Goal: Task Accomplishment & Management: Manage account settings

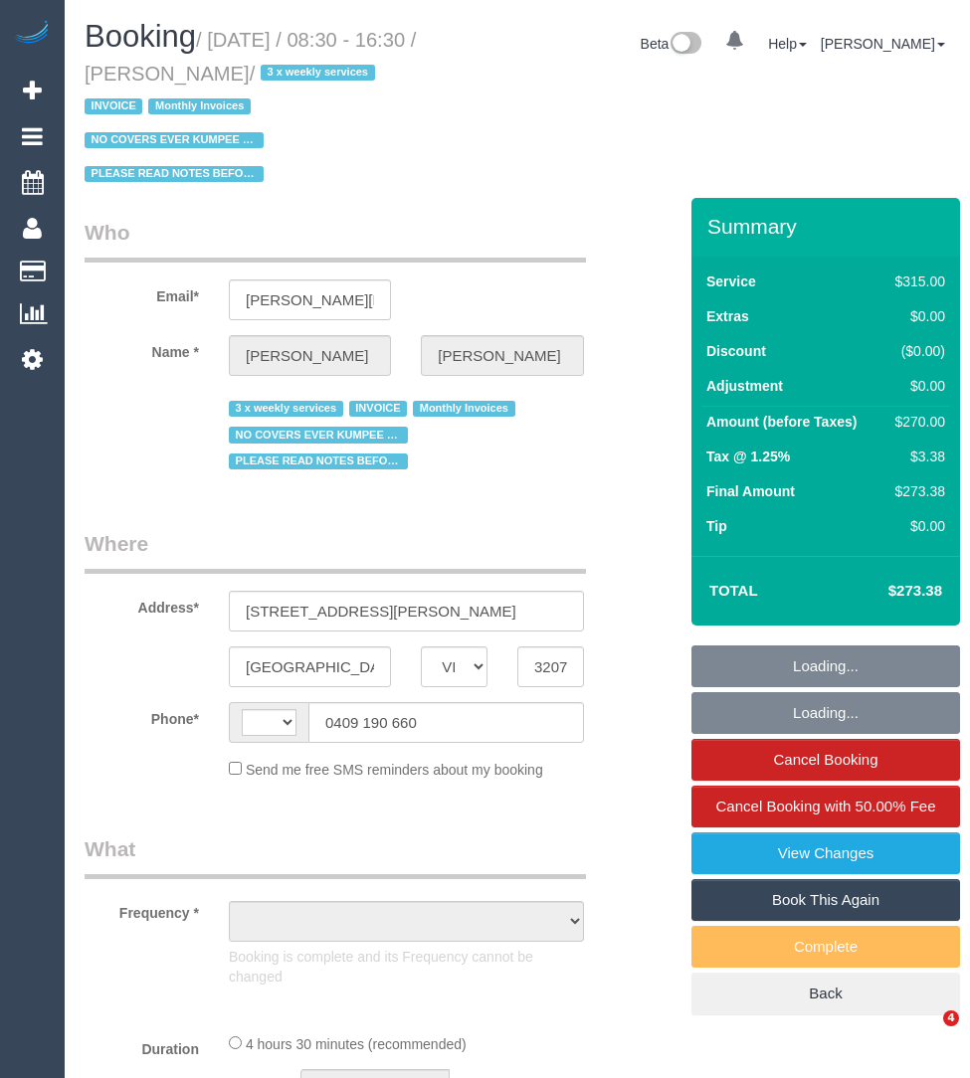
select select "VIC"
select select "string:AU"
select select "object:883"
select select "270"
select select "number:27"
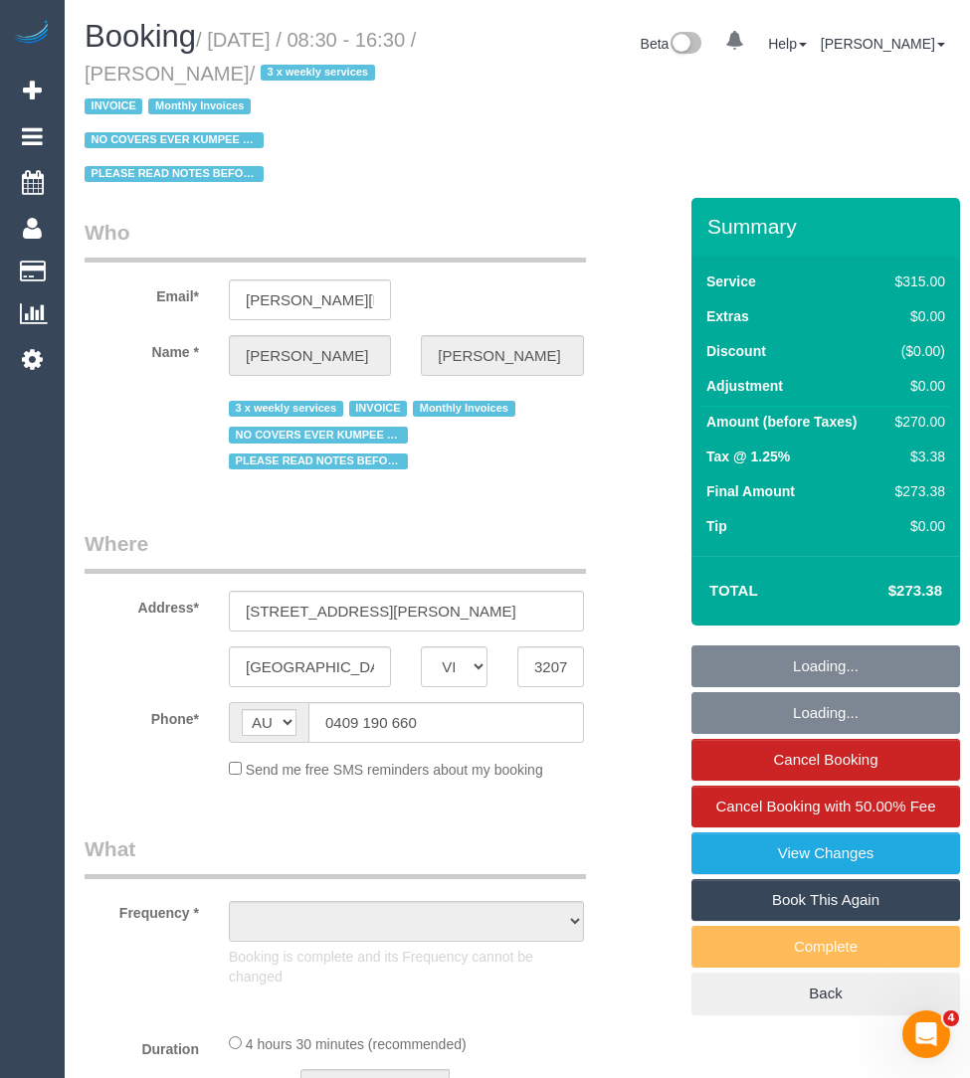
select select "number:35"
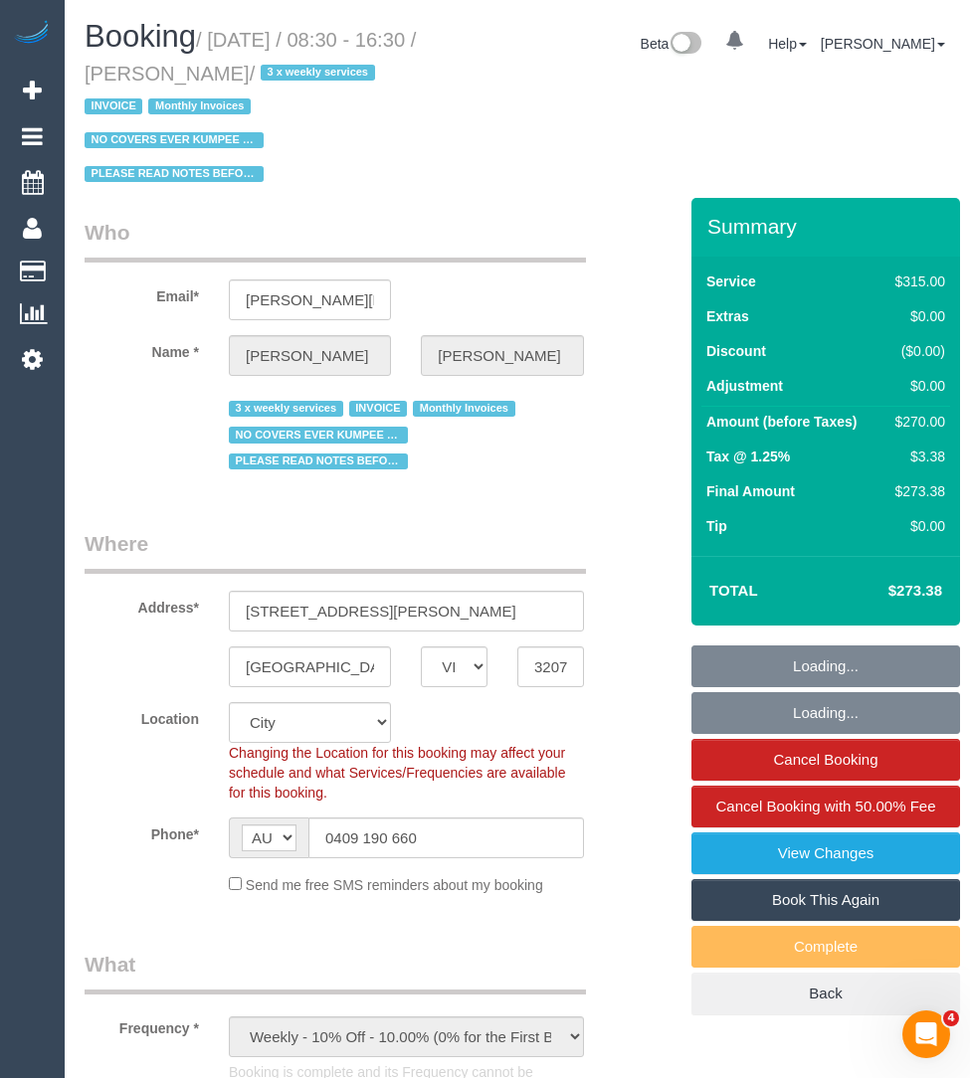
select select "23690"
select select "object:1315"
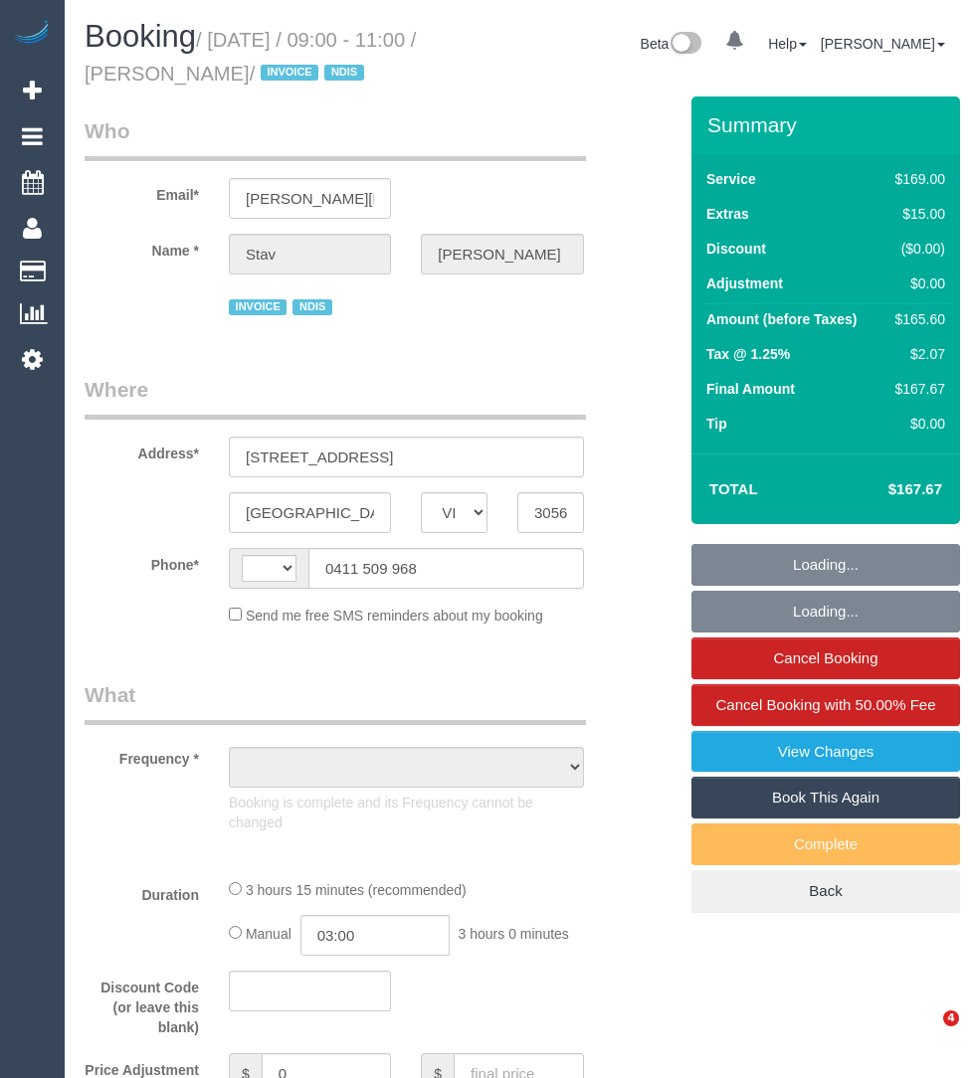
select select "VIC"
select select "string:AU"
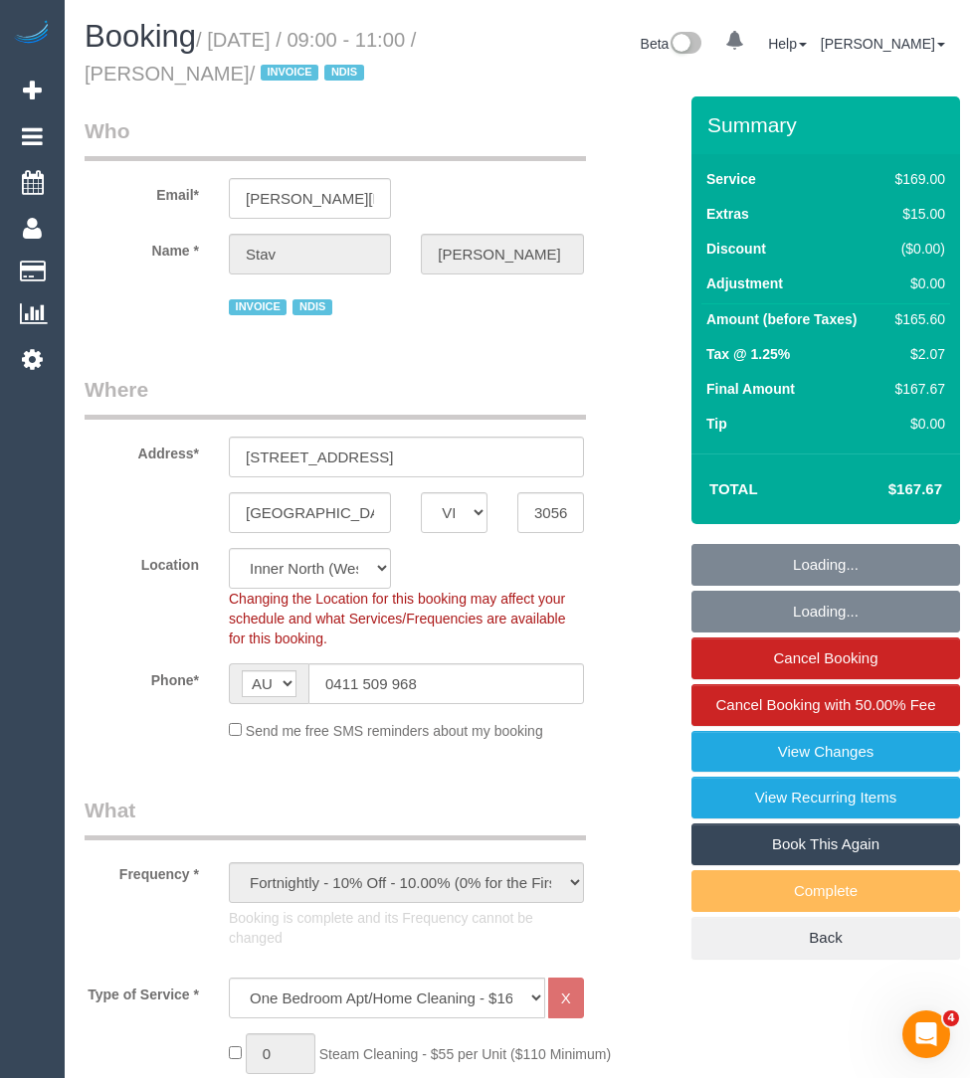
select select "object:785"
select select "number:28"
select select "number:14"
select select "number:19"
select select "number:25"
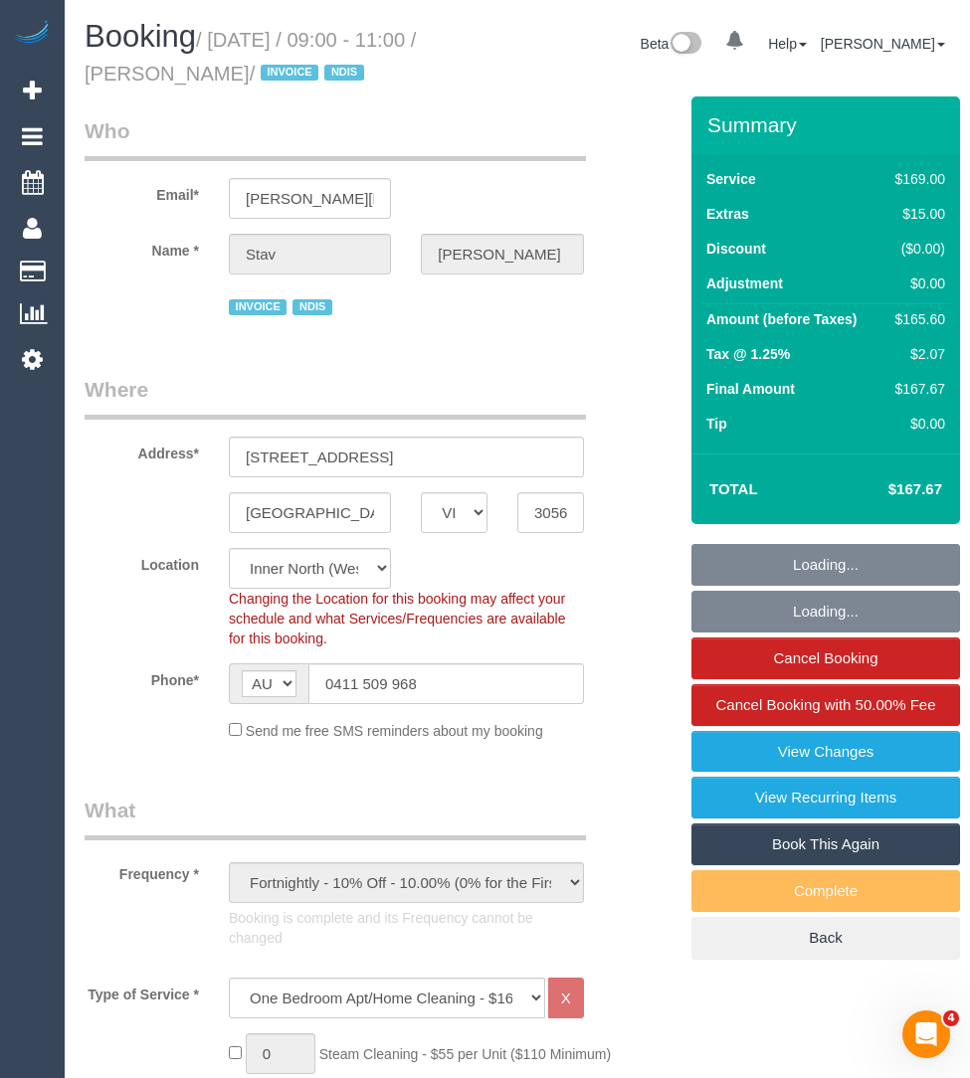
select select "number:11"
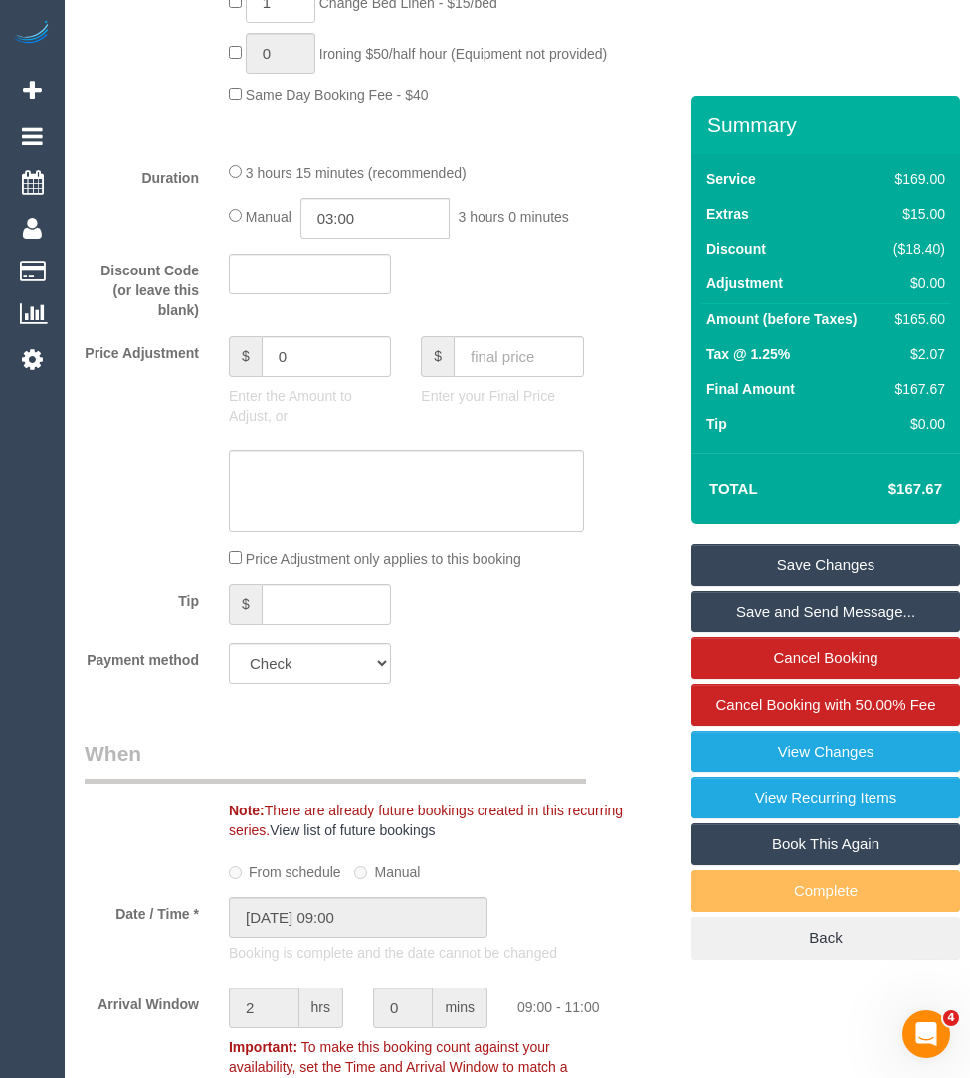
scroll to position [1668, 0]
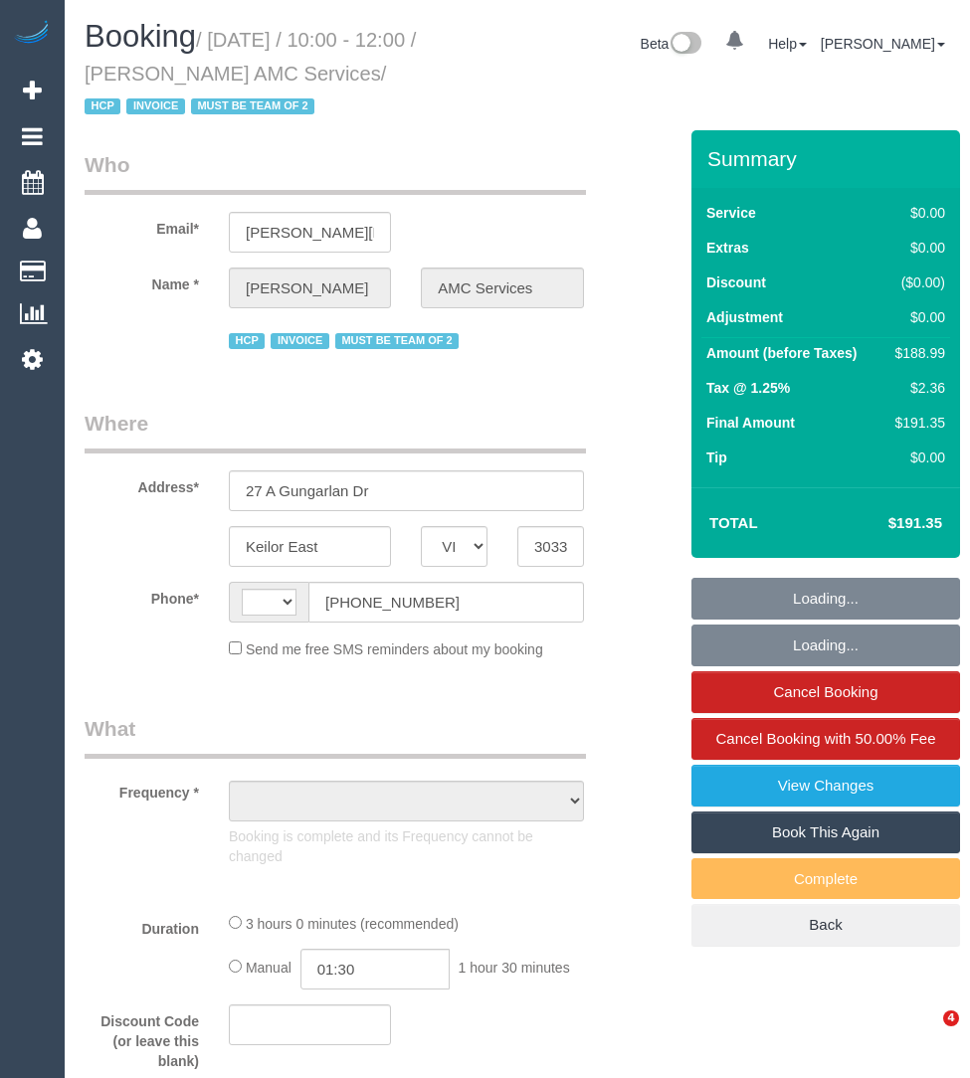
select select "VIC"
select select "180"
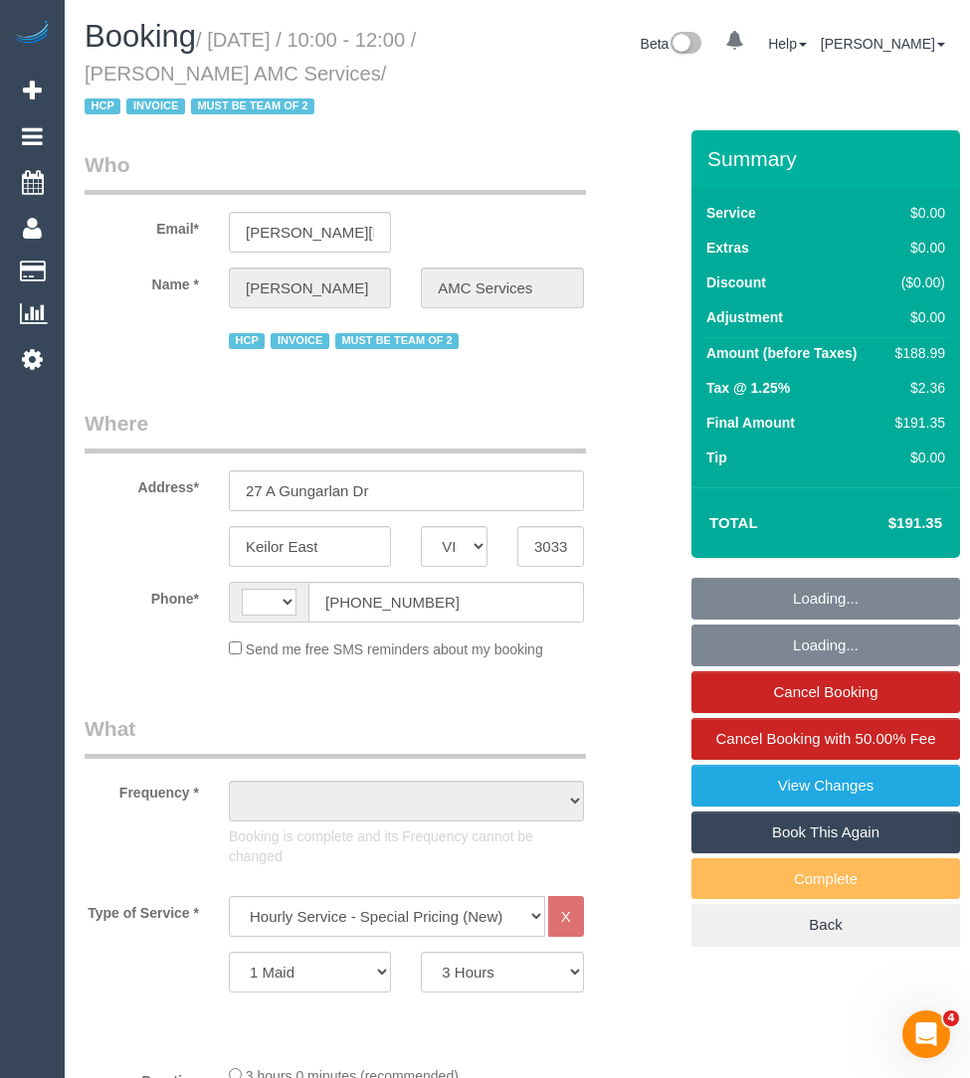
select select "string:AU"
select select "object:449"
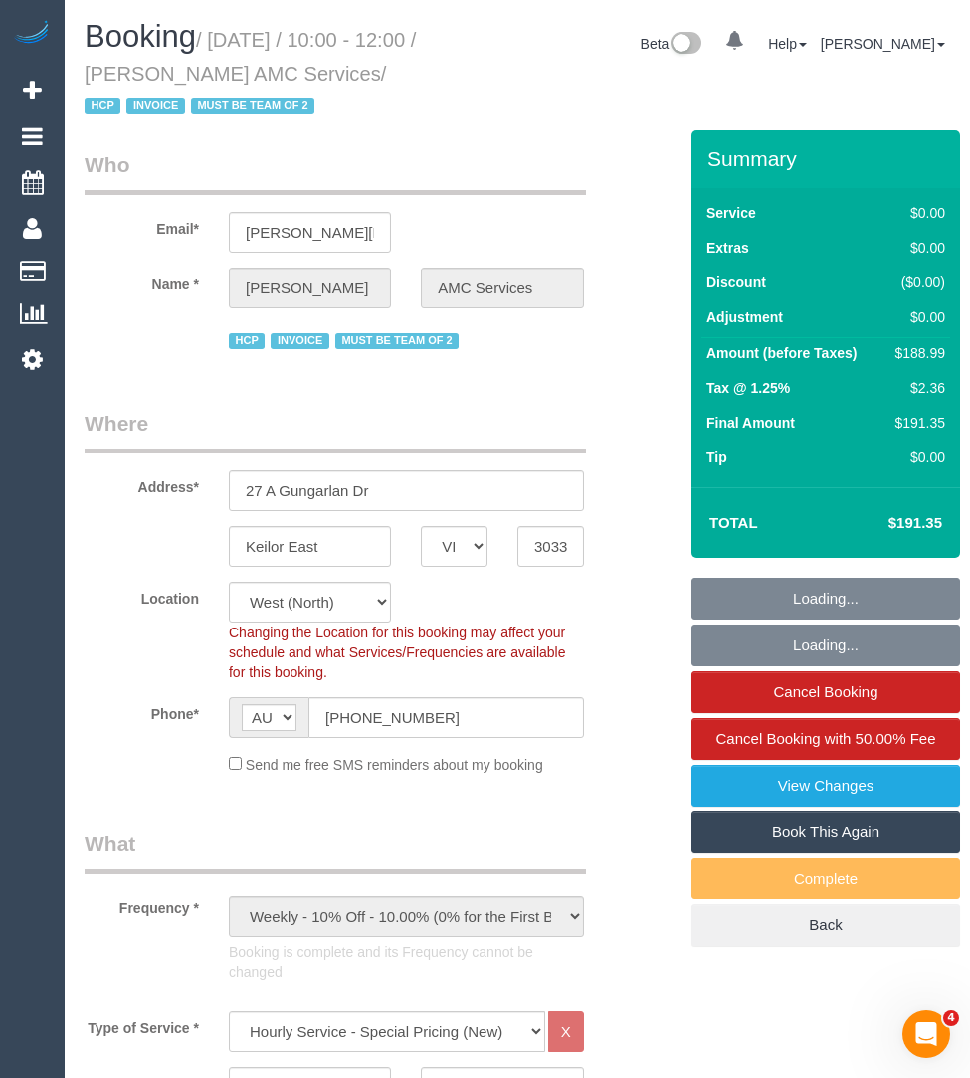
select select "number:28"
select select "number:14"
select select "number:19"
select select "number:24"
select select "object:1421"
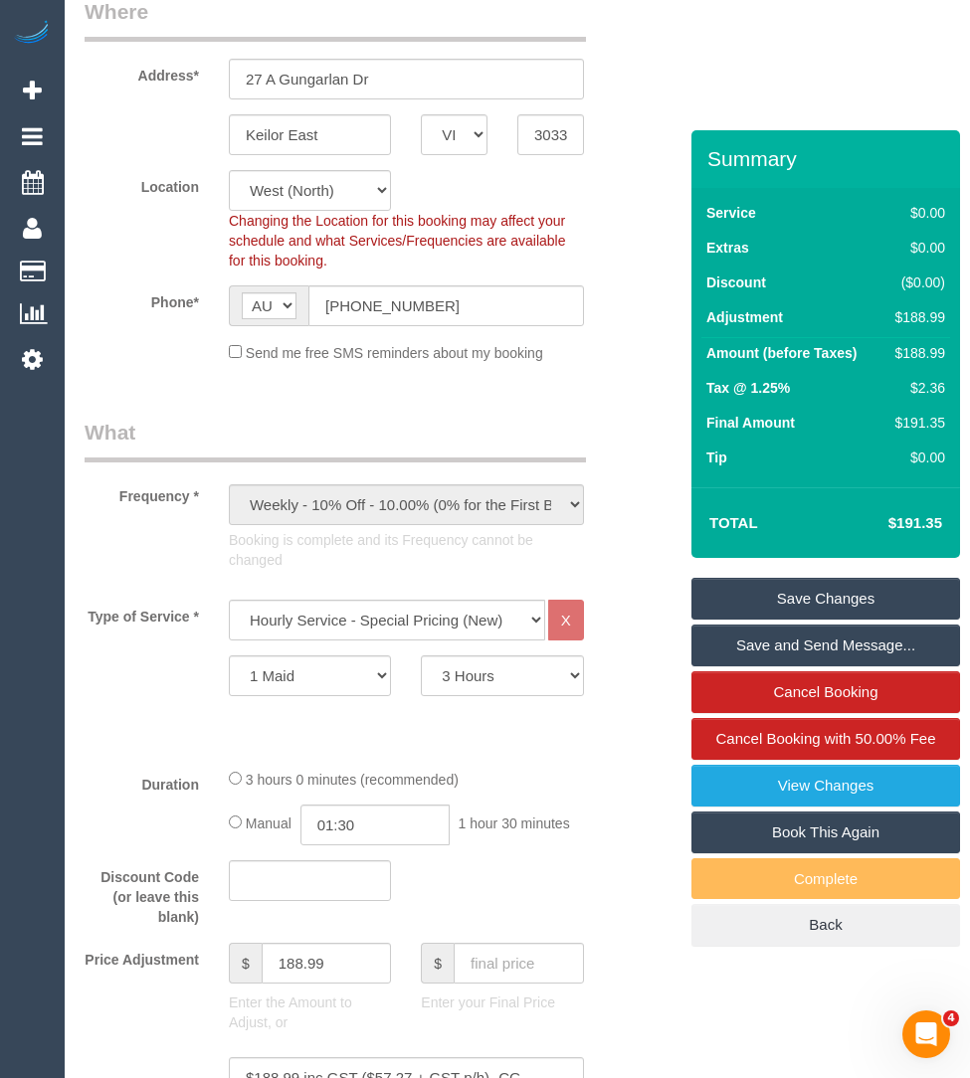
scroll to position [471, 0]
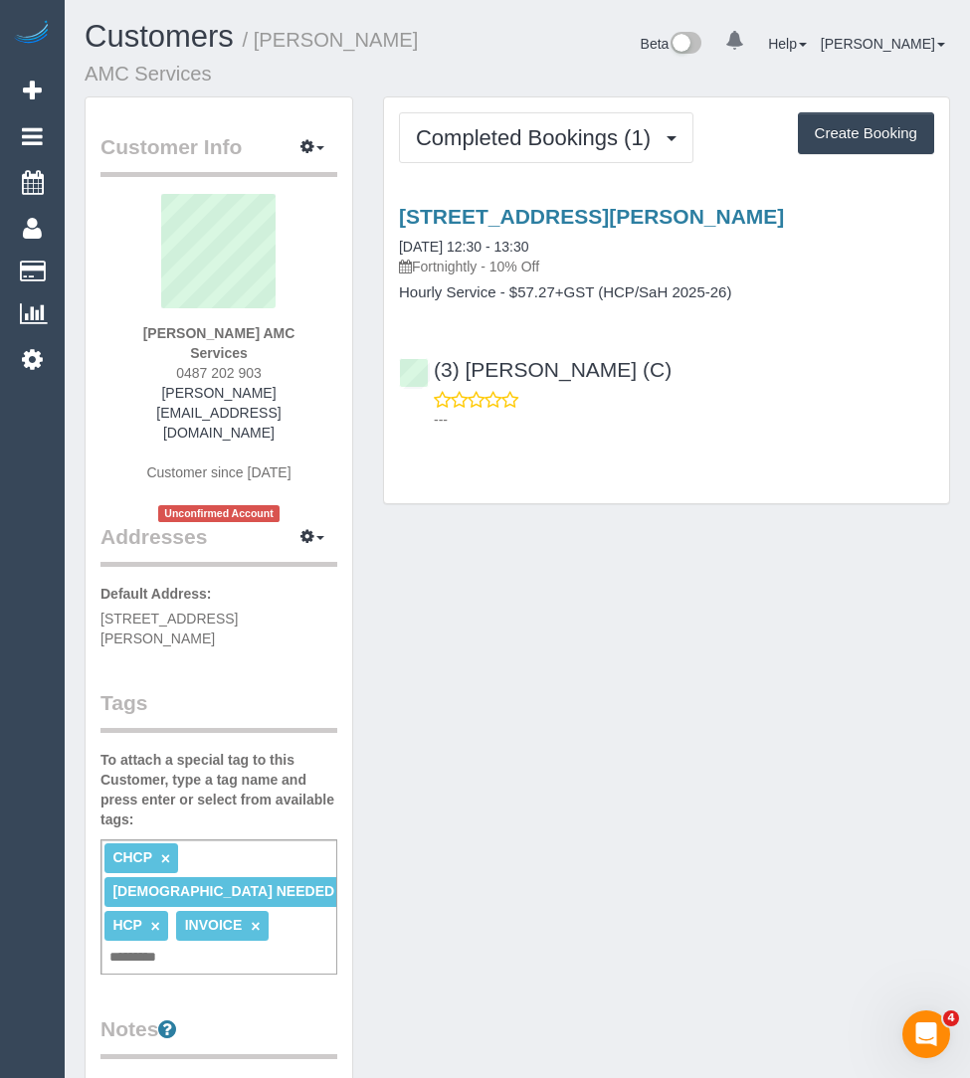
click at [236, 839] on div "CHCP × FEMALE NEEDED × HCP × INVOICE × Add a tag" at bounding box center [218, 906] width 237 height 135
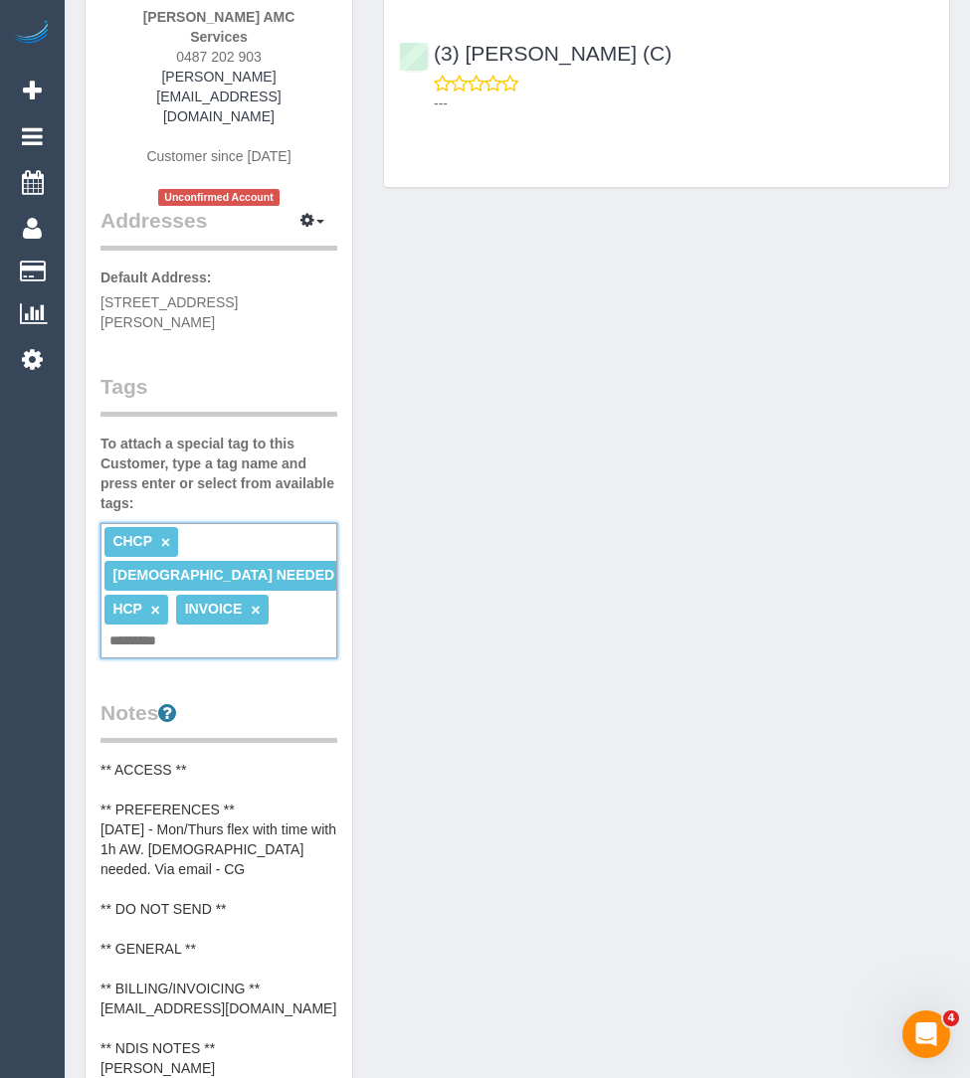
scroll to position [334, 0]
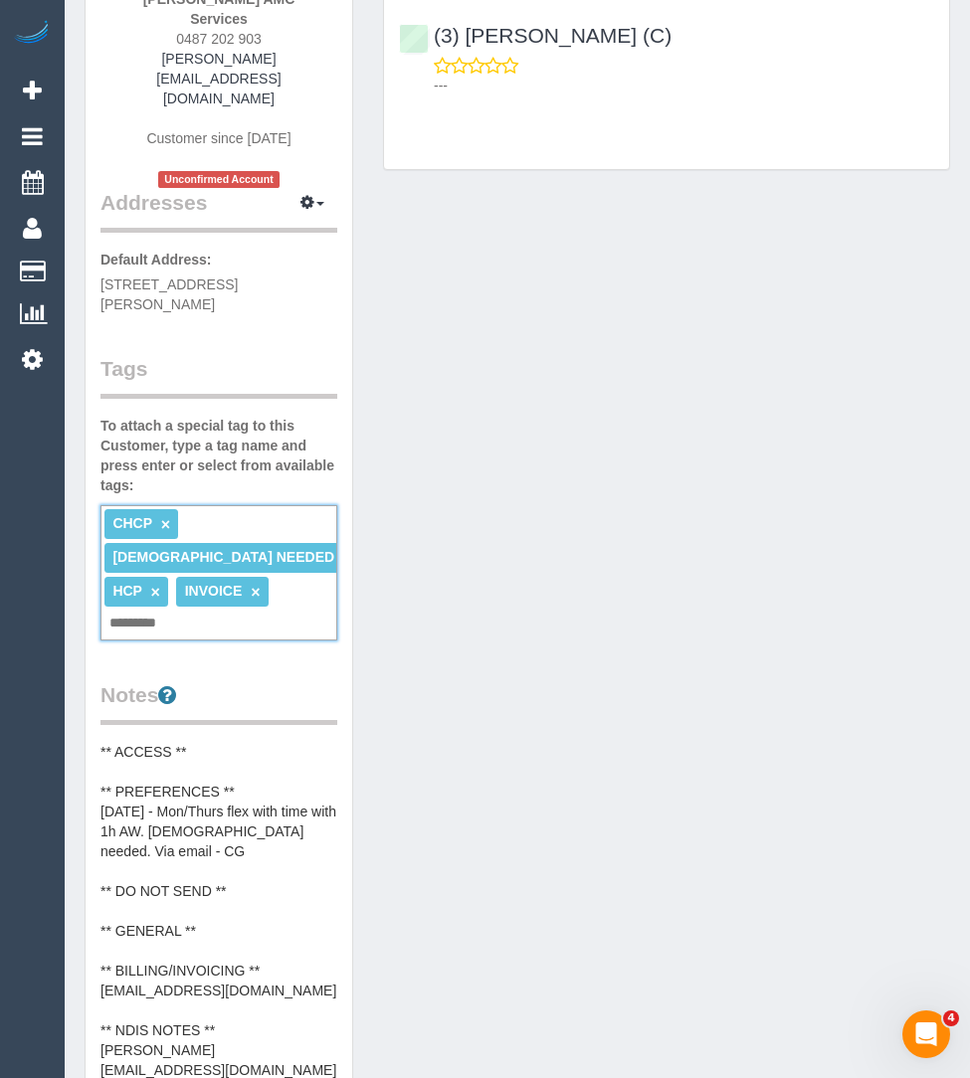
click at [211, 769] on pre "** ACCESS ** ** PREFERENCES ** 26/08/25 - Mon/Thurs flex with time with 1h AW. …" at bounding box center [218, 921] width 237 height 358
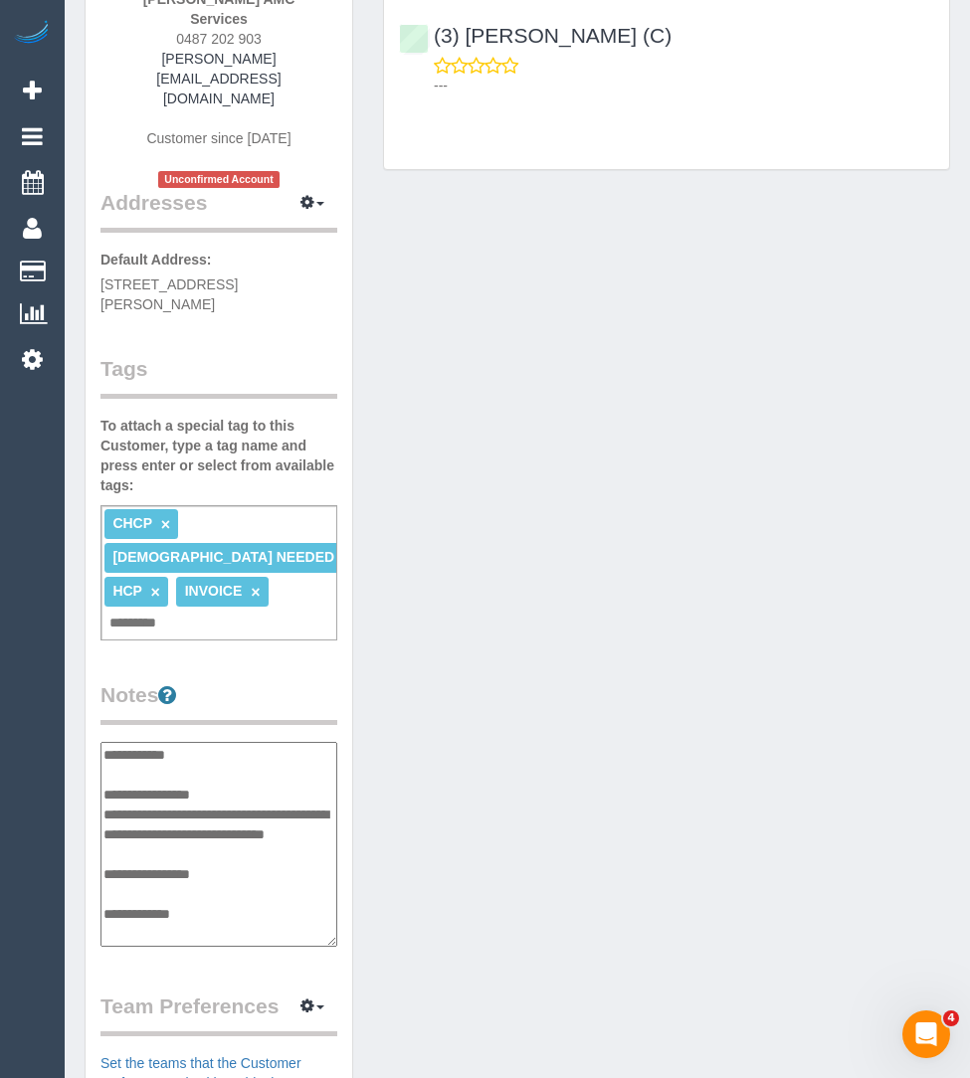
scroll to position [158, 0]
drag, startPoint x: 293, startPoint y: 777, endPoint x: 107, endPoint y: 779, distance: 186.0
click at [107, 779] on textarea "**********" at bounding box center [219, 844] width 238 height 204
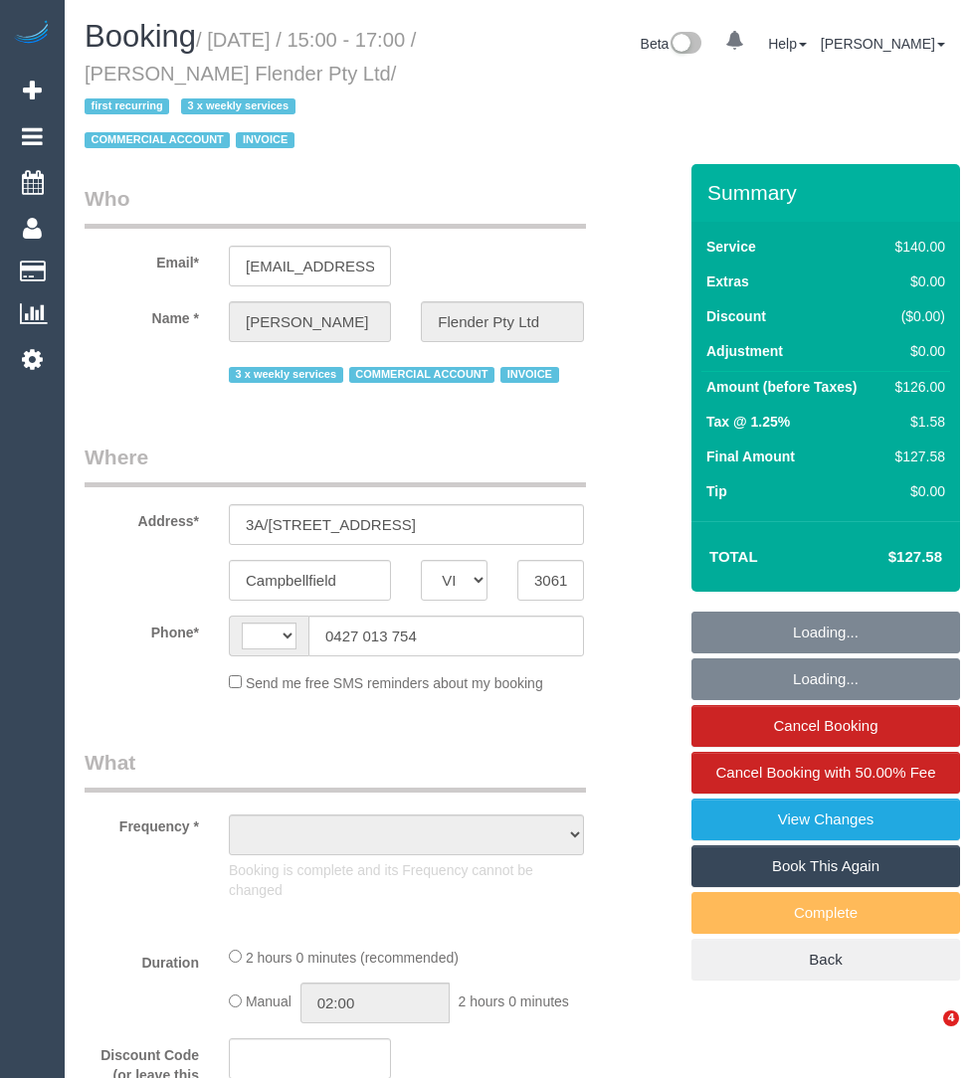
select select "VIC"
select select "string:AU"
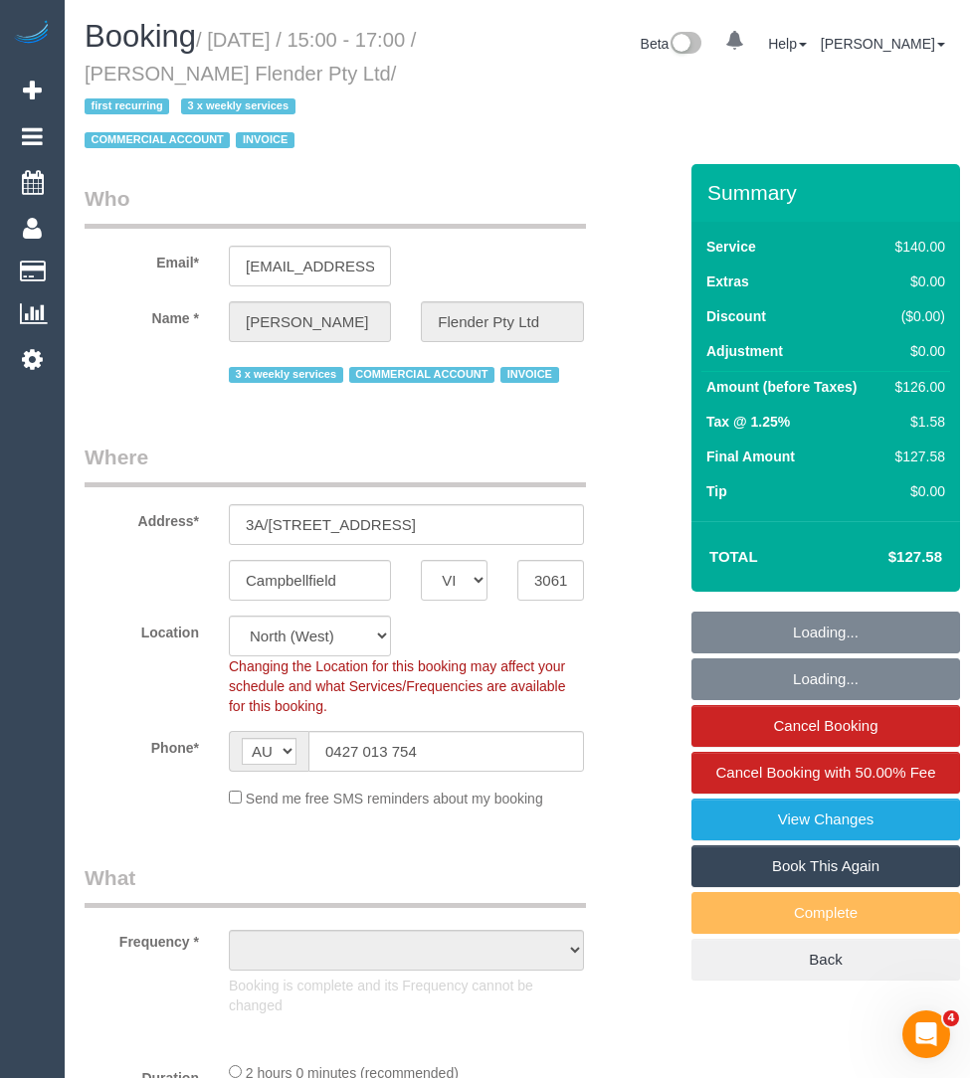
select select "object:727"
select select "number:28"
select select "number:17"
select select "number:19"
select select "number:25"
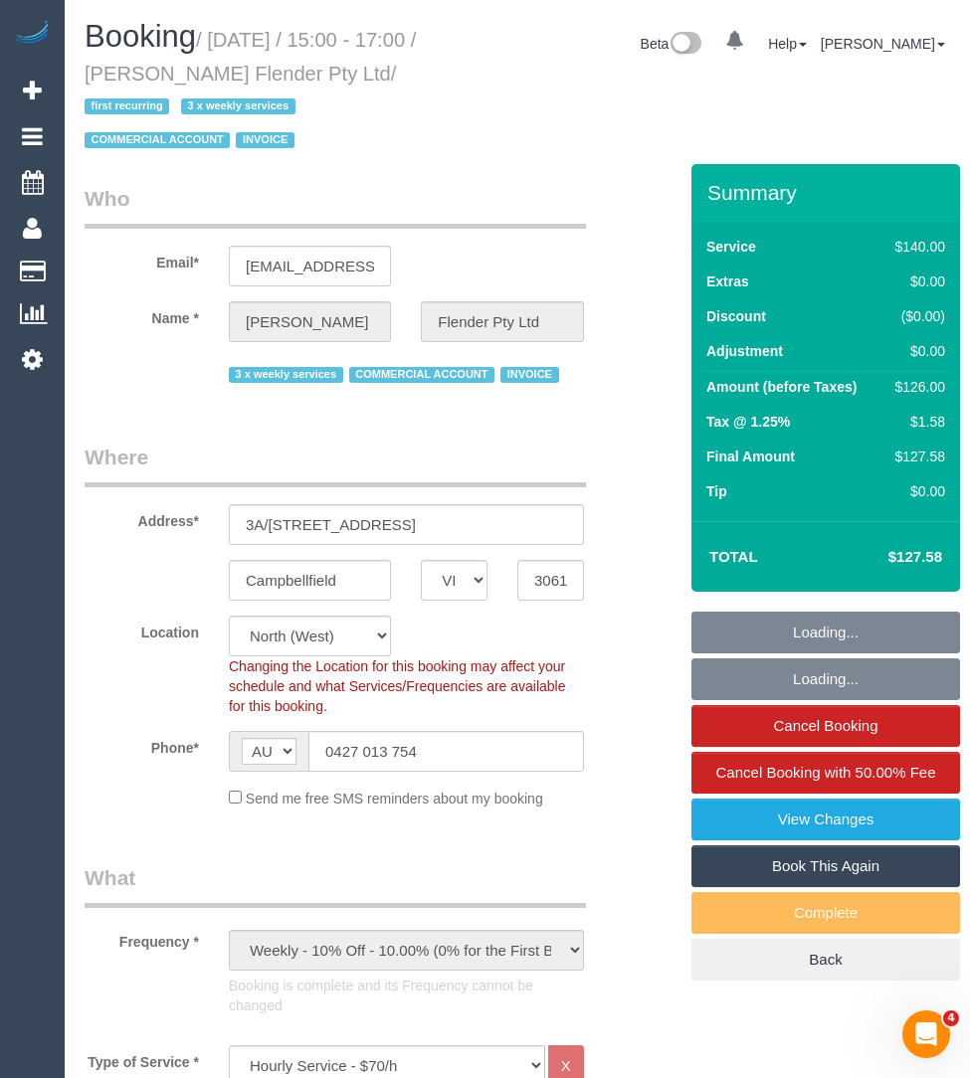
select select "number:35"
select select "object:1600"
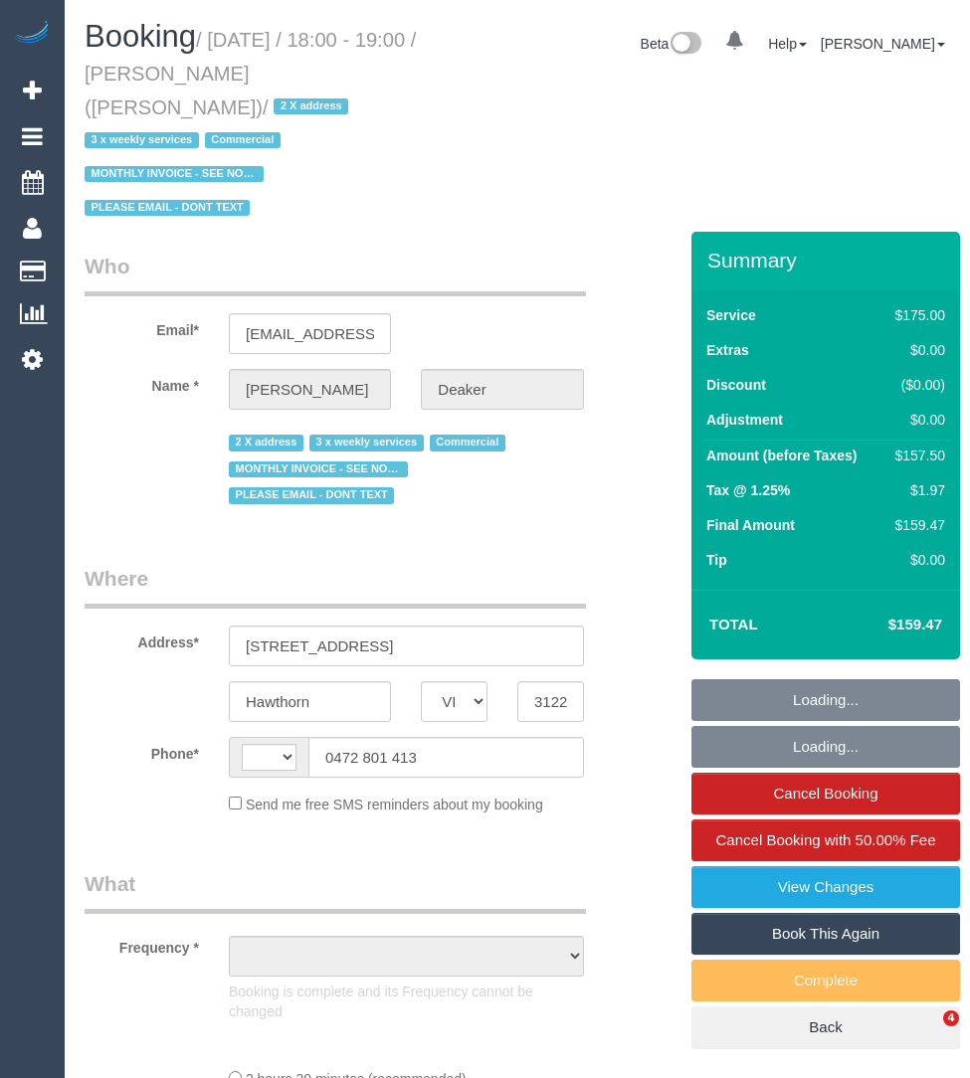
select select "VIC"
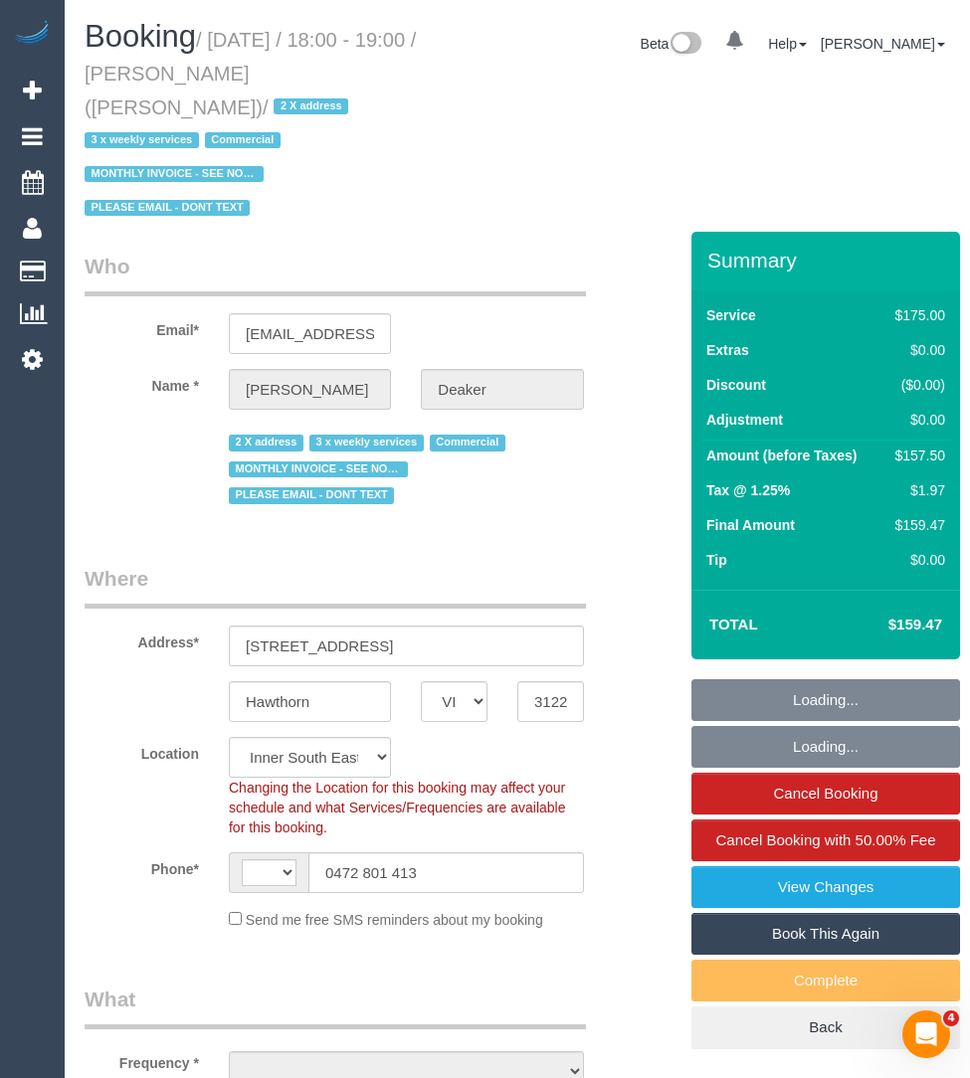
select select "string:AU"
select select "object:694"
select select "number:28"
select select "number:16"
select select "number:18"
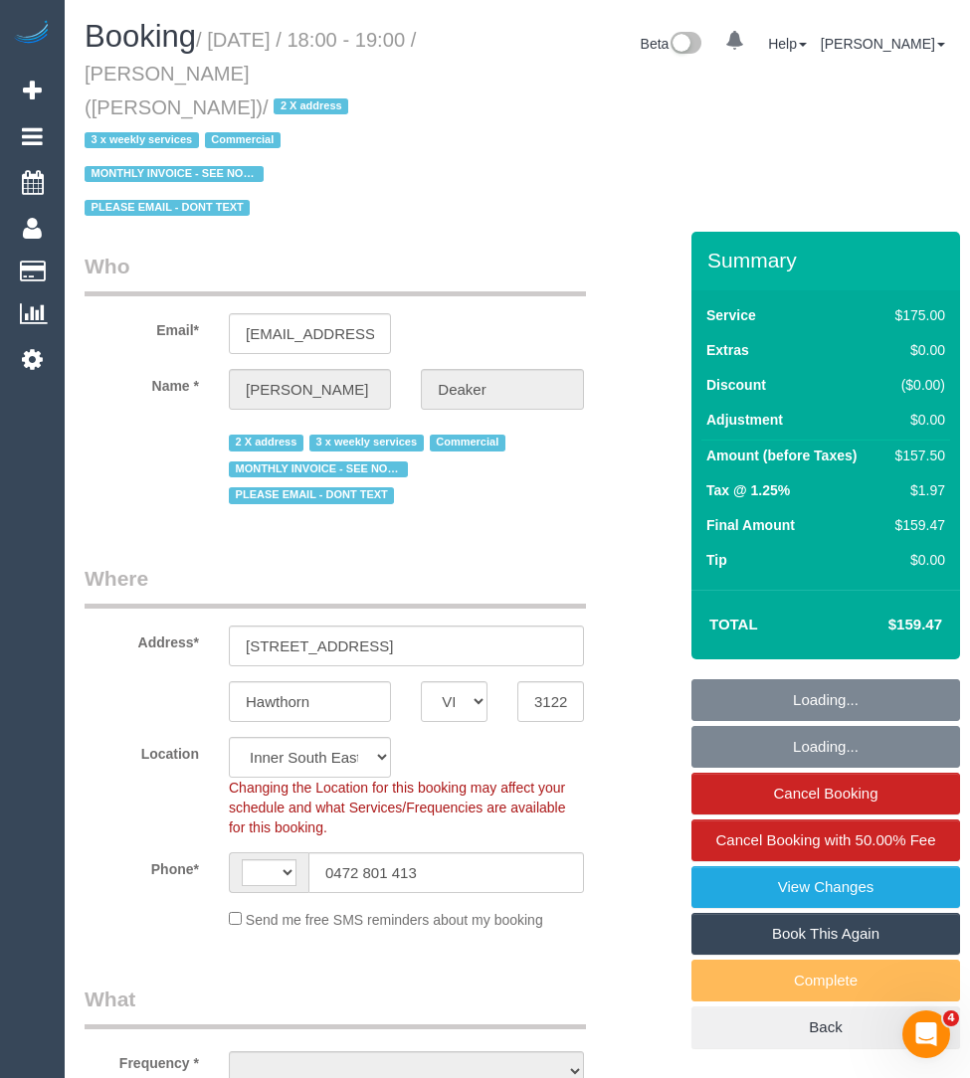
select select "number:25"
select select "number:35"
select select "object:1266"
select select "150"
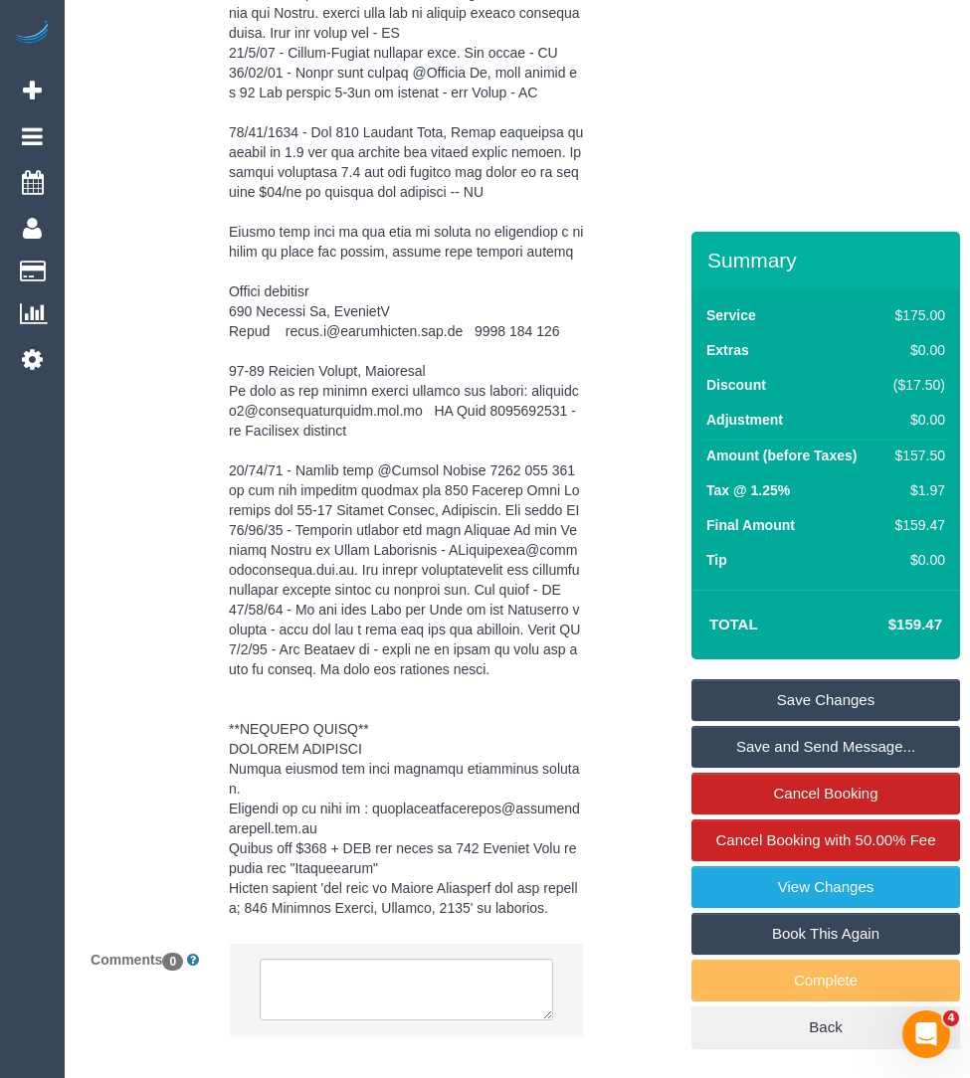
scroll to position [4460, 0]
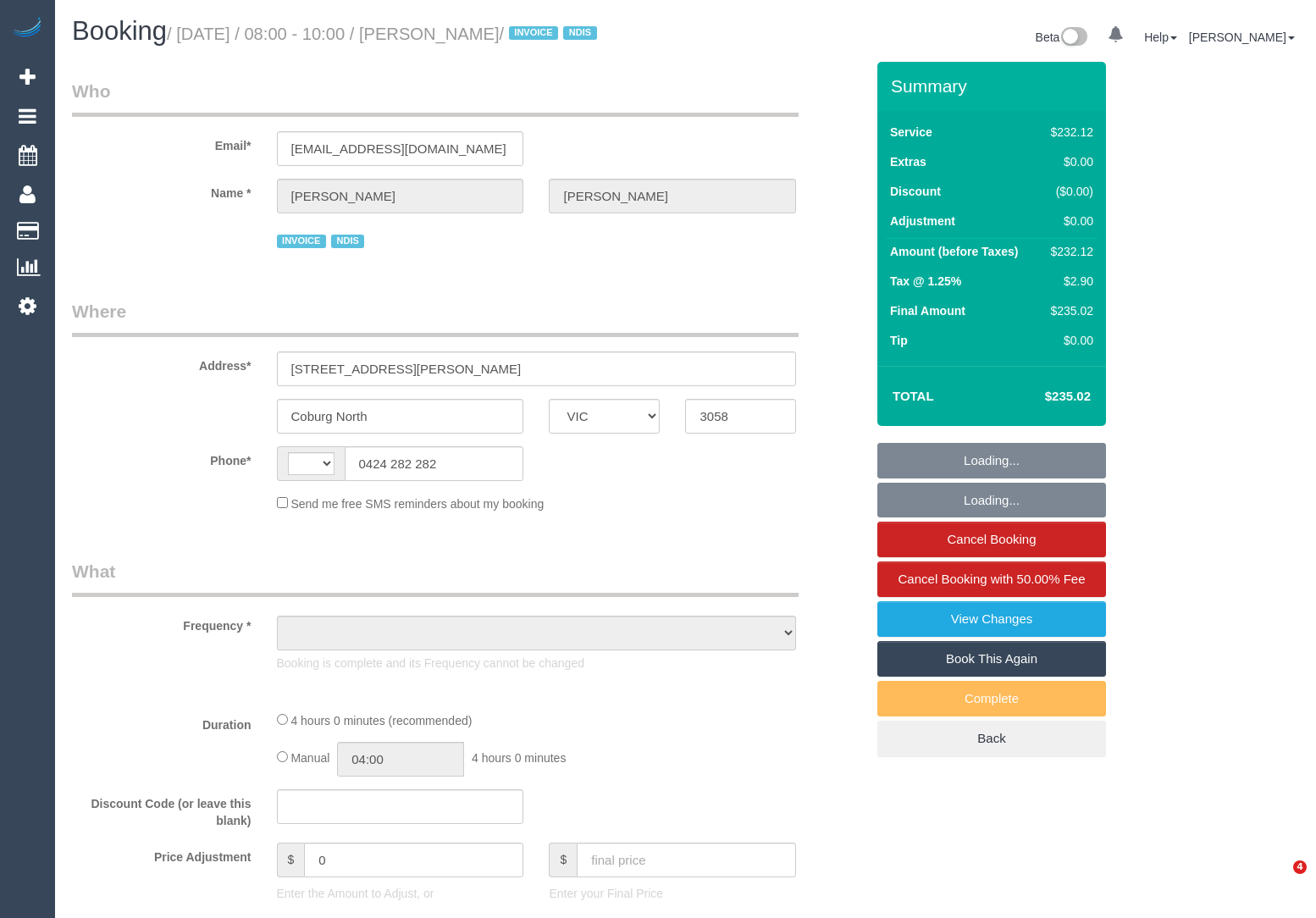
select select "VIC"
select select "object:287"
select select "string:AU"
select select "240"
select select "number:28"
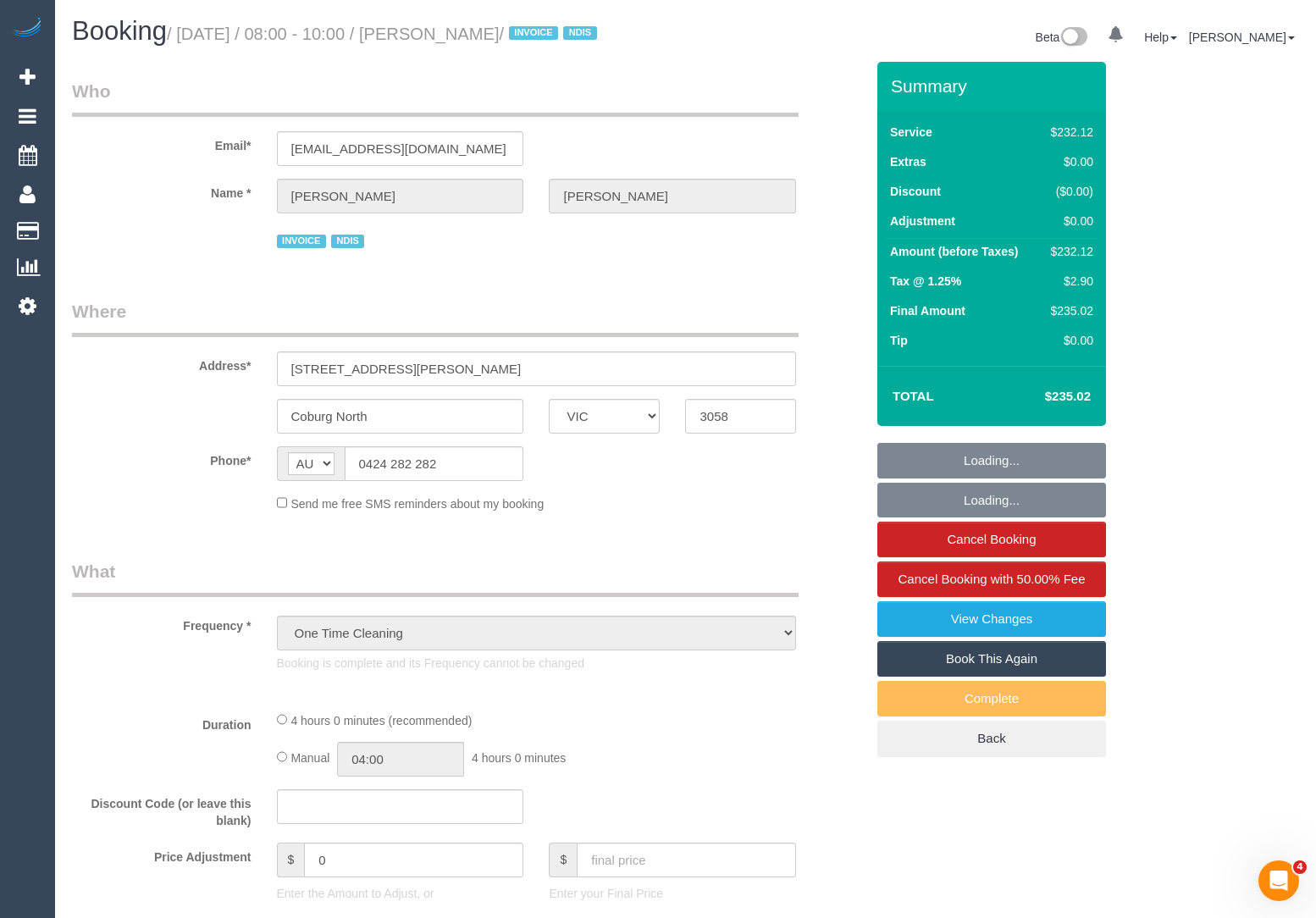
select select "number:14"
select select "number:19"
select select "number:36"
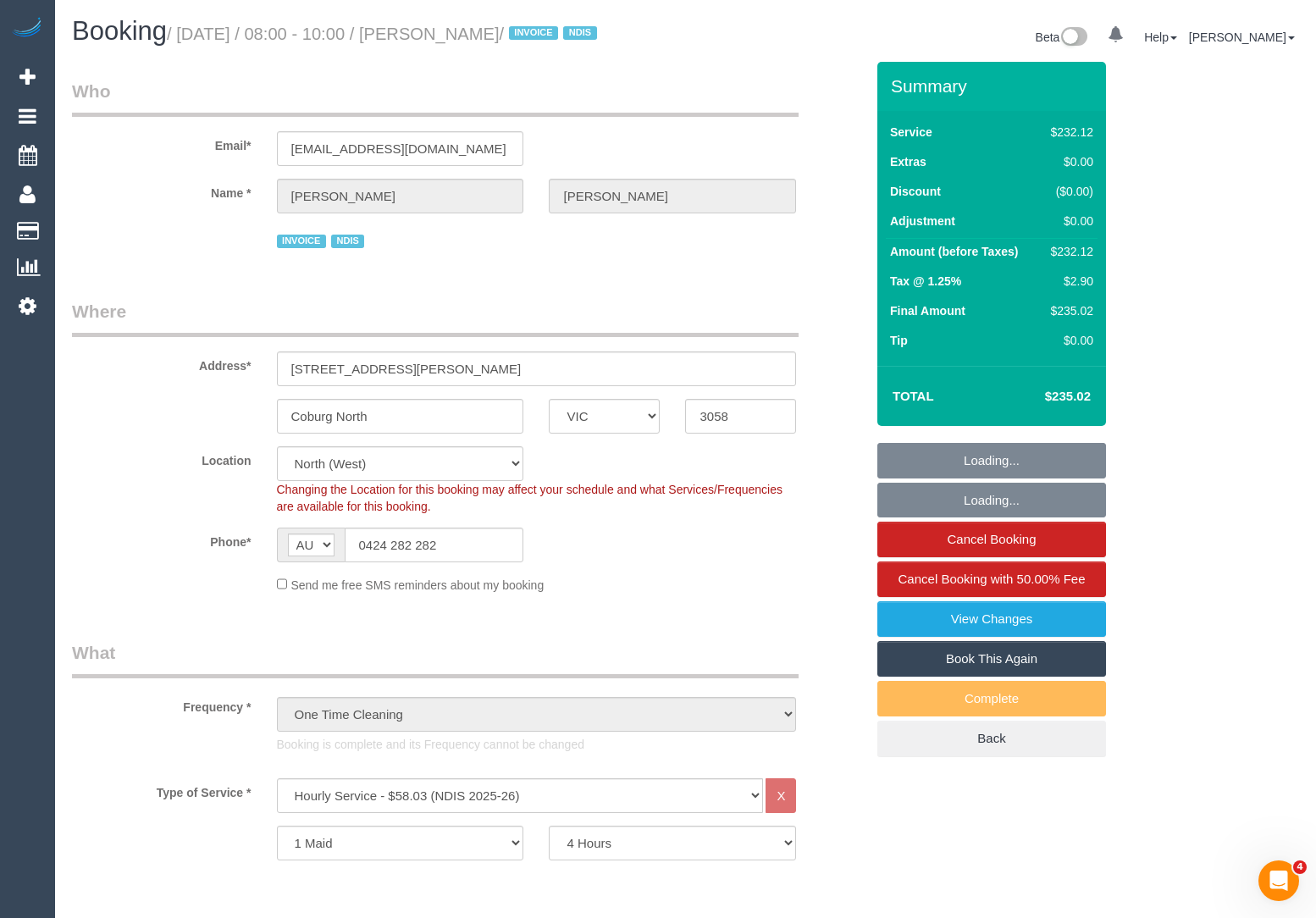
select select "object:1485"
select select "spot1"
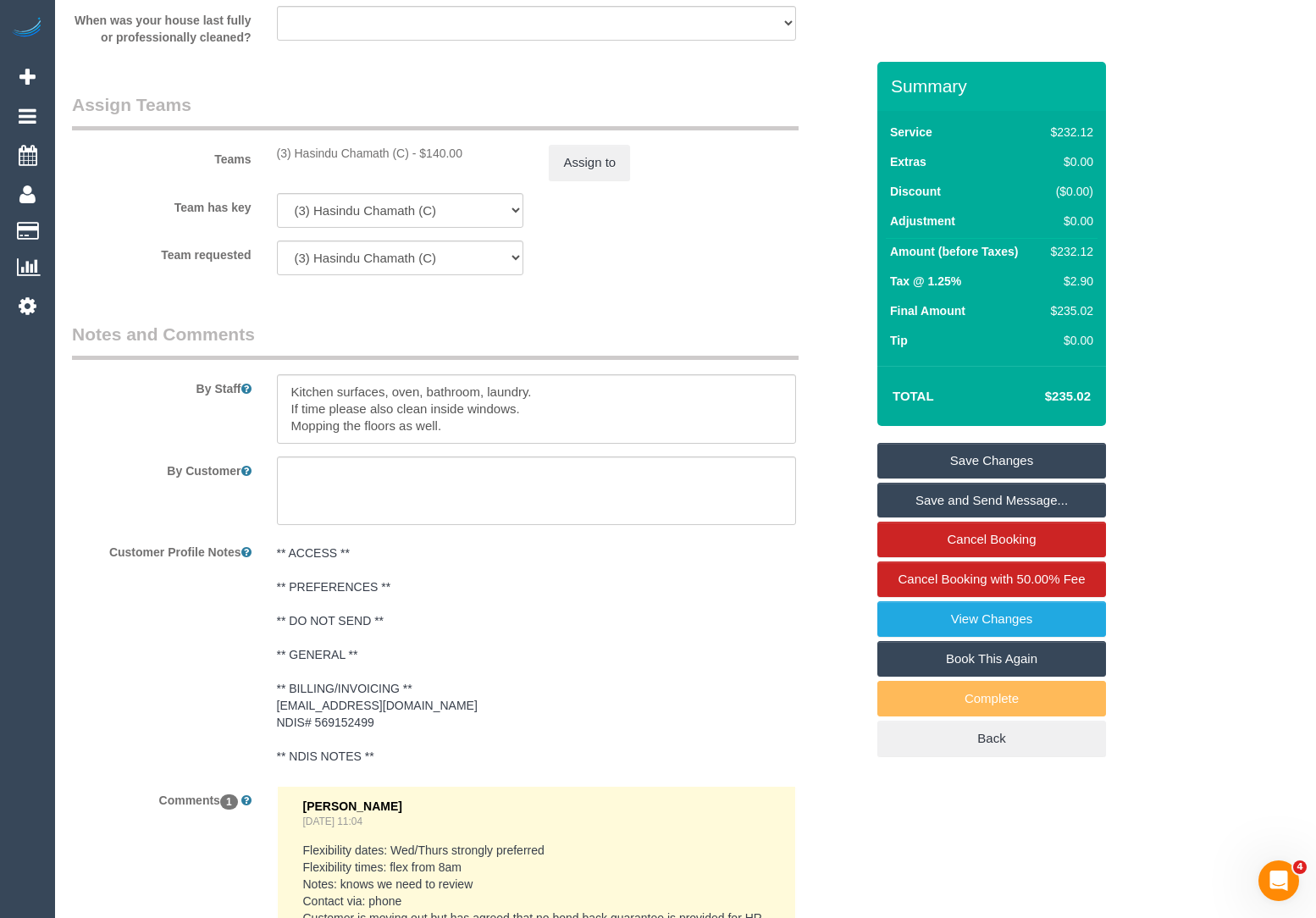
scroll to position [2064, 0]
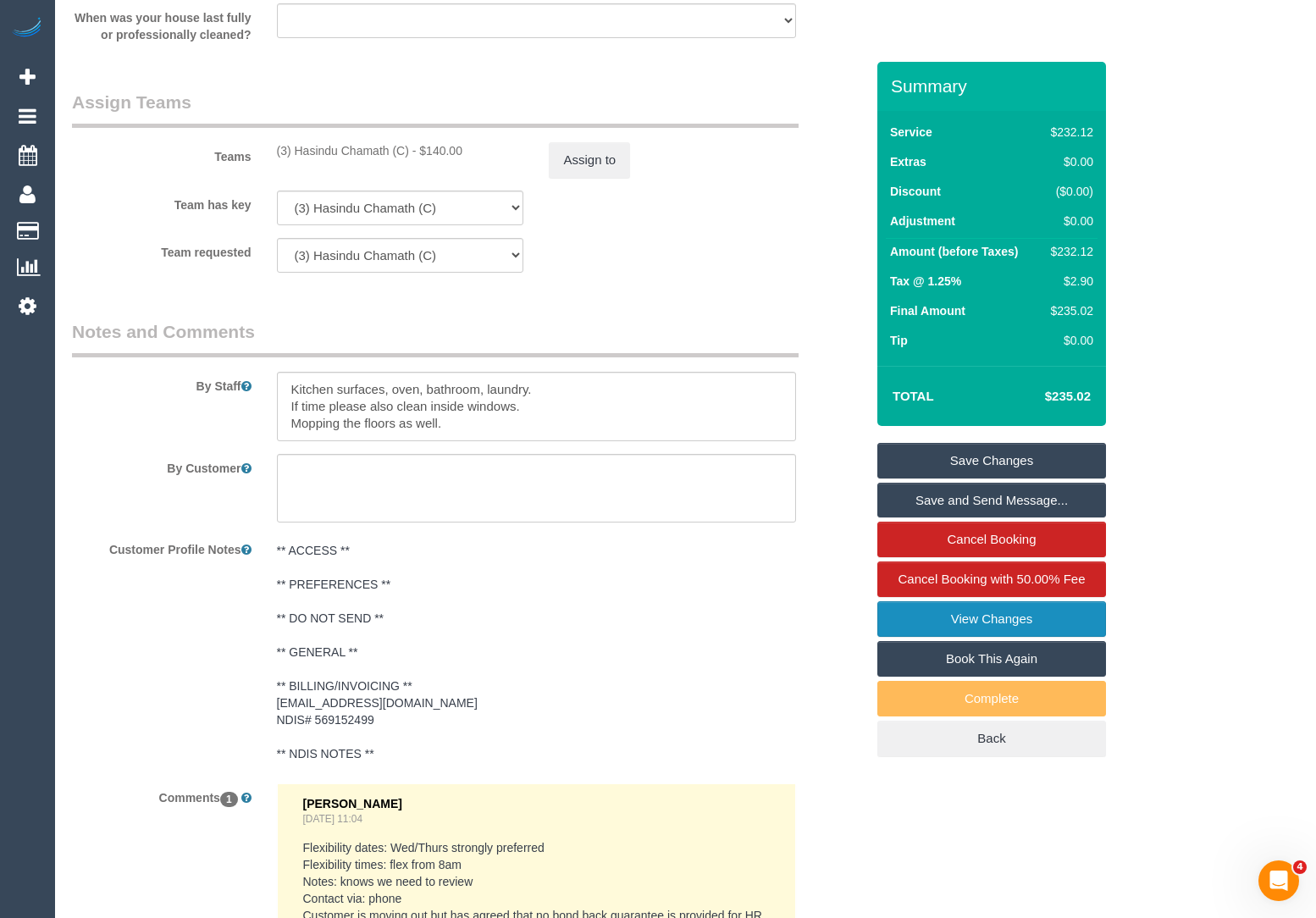
click at [997, 609] on link "View Changes" at bounding box center [991, 619] width 229 height 36
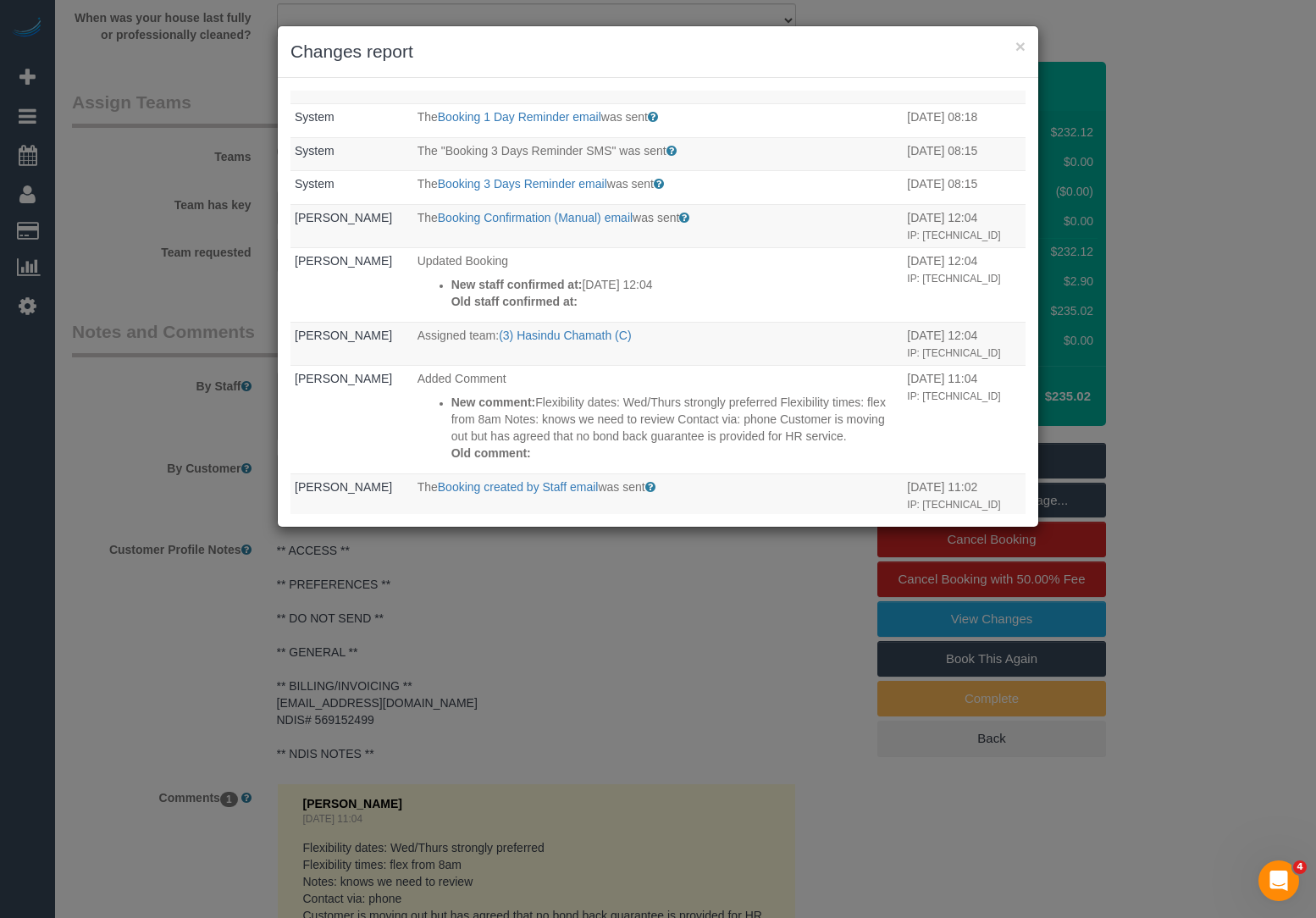
scroll to position [457, 0]
click at [1020, 52] on button "×" at bounding box center [1020, 46] width 10 height 18
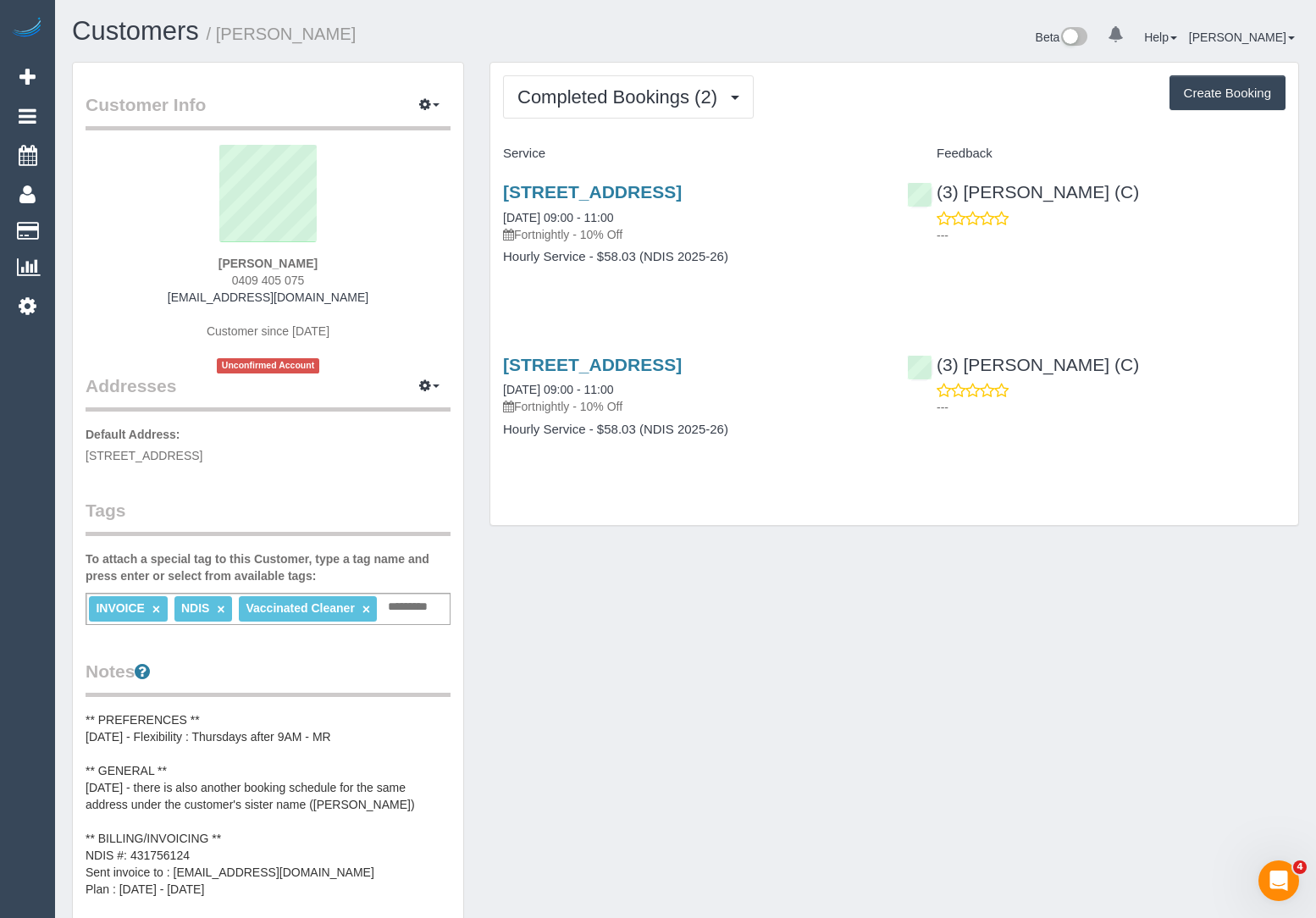
click at [564, 200] on h3 "[STREET_ADDRESS]" at bounding box center [692, 192] width 379 height 20
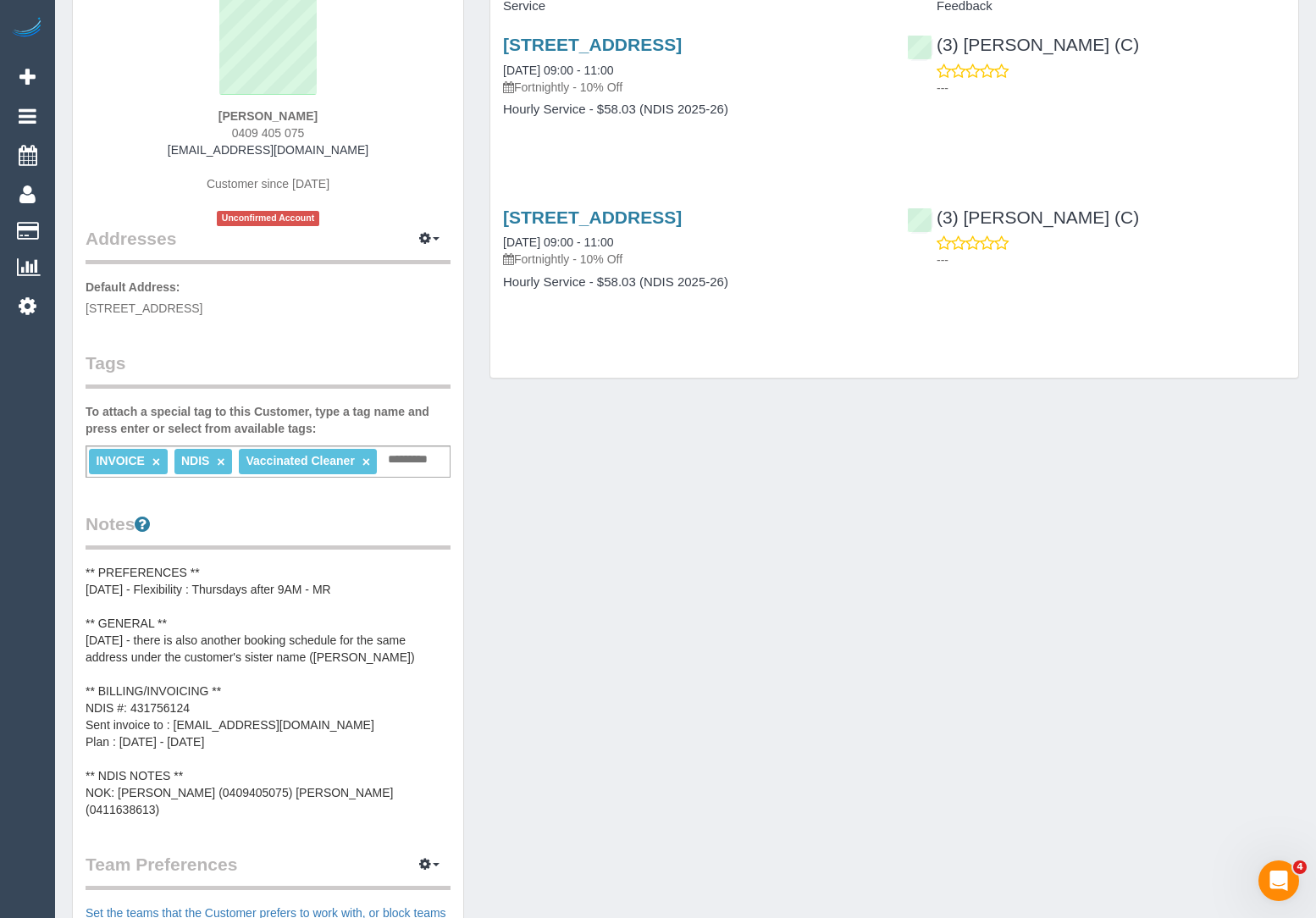
scroll to position [236, 0]
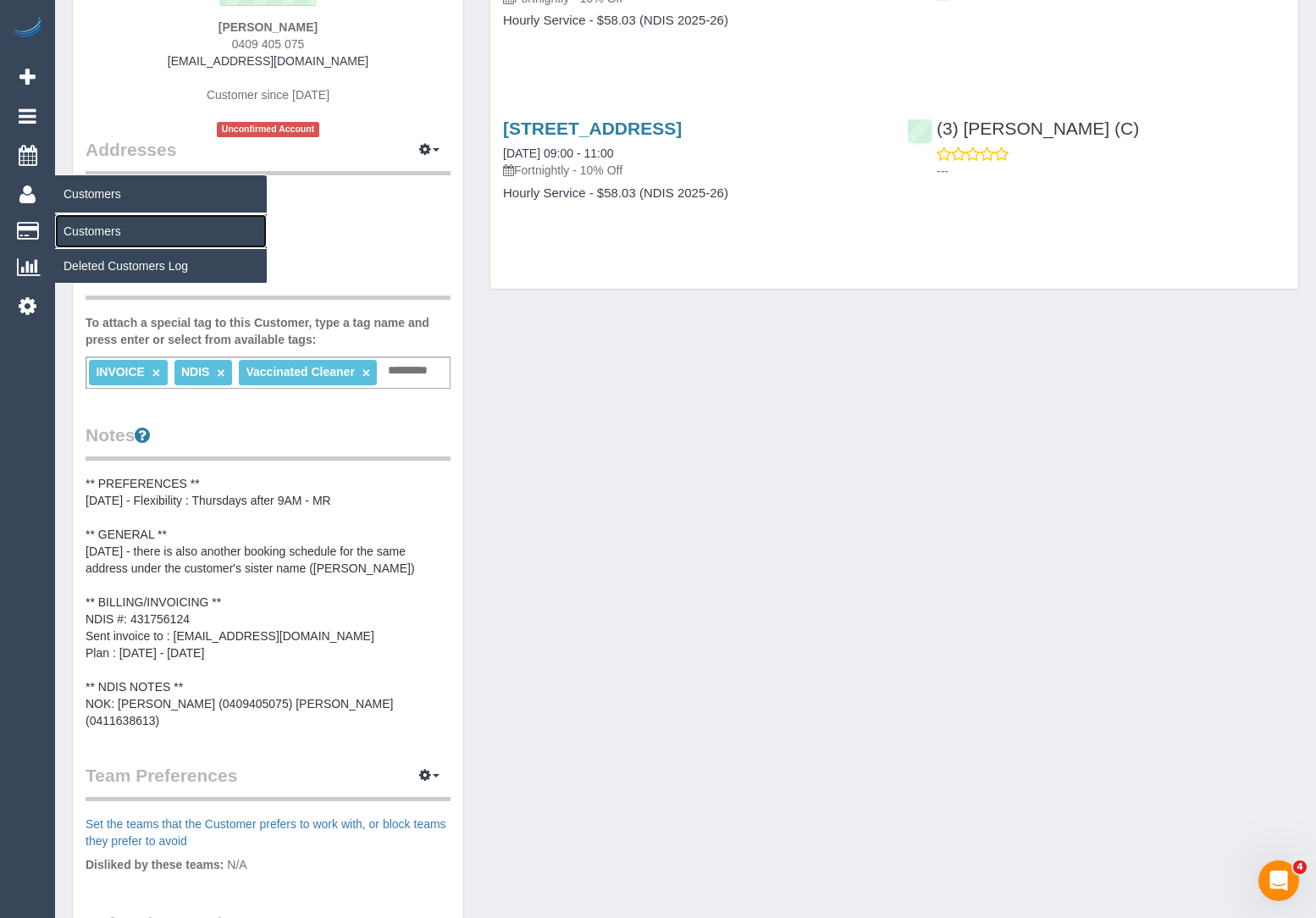
click at [86, 223] on link "Customers" at bounding box center [161, 232] width 212 height 34
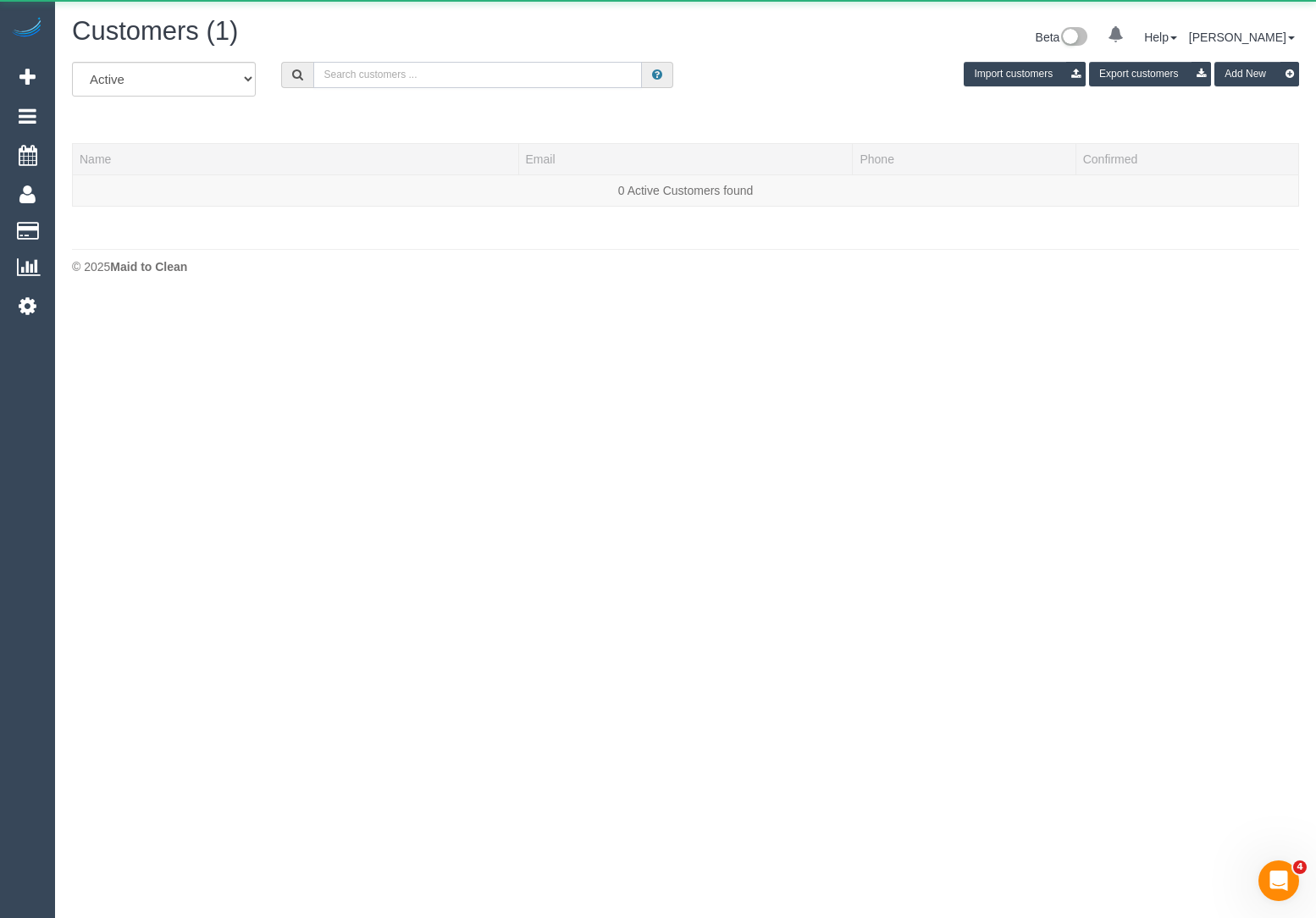
click at [524, 75] on input "text" at bounding box center [478, 75] width 329 height 26
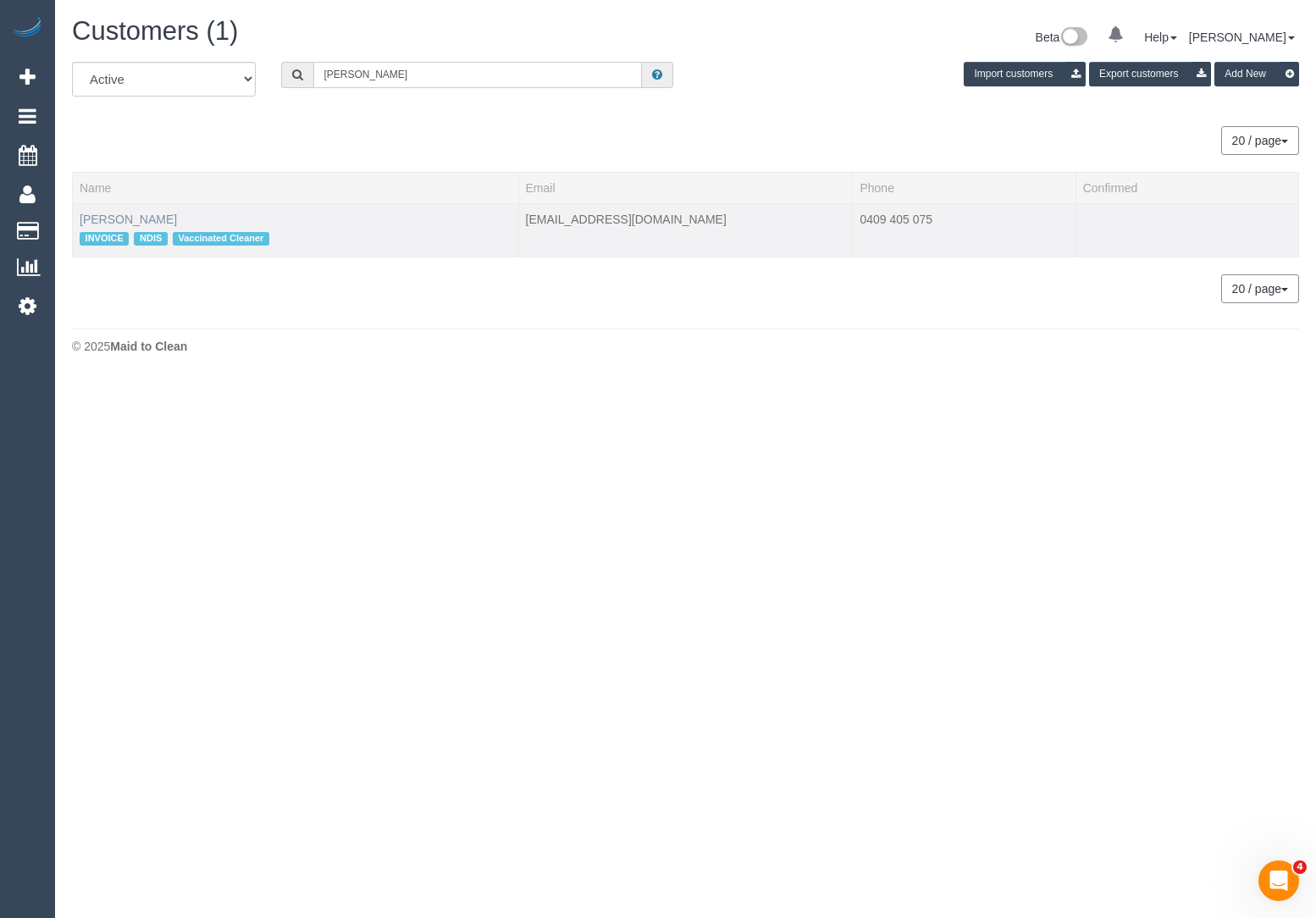
type input "emily keating"
click at [126, 221] on link "Emily Keating" at bounding box center [128, 220] width 97 height 14
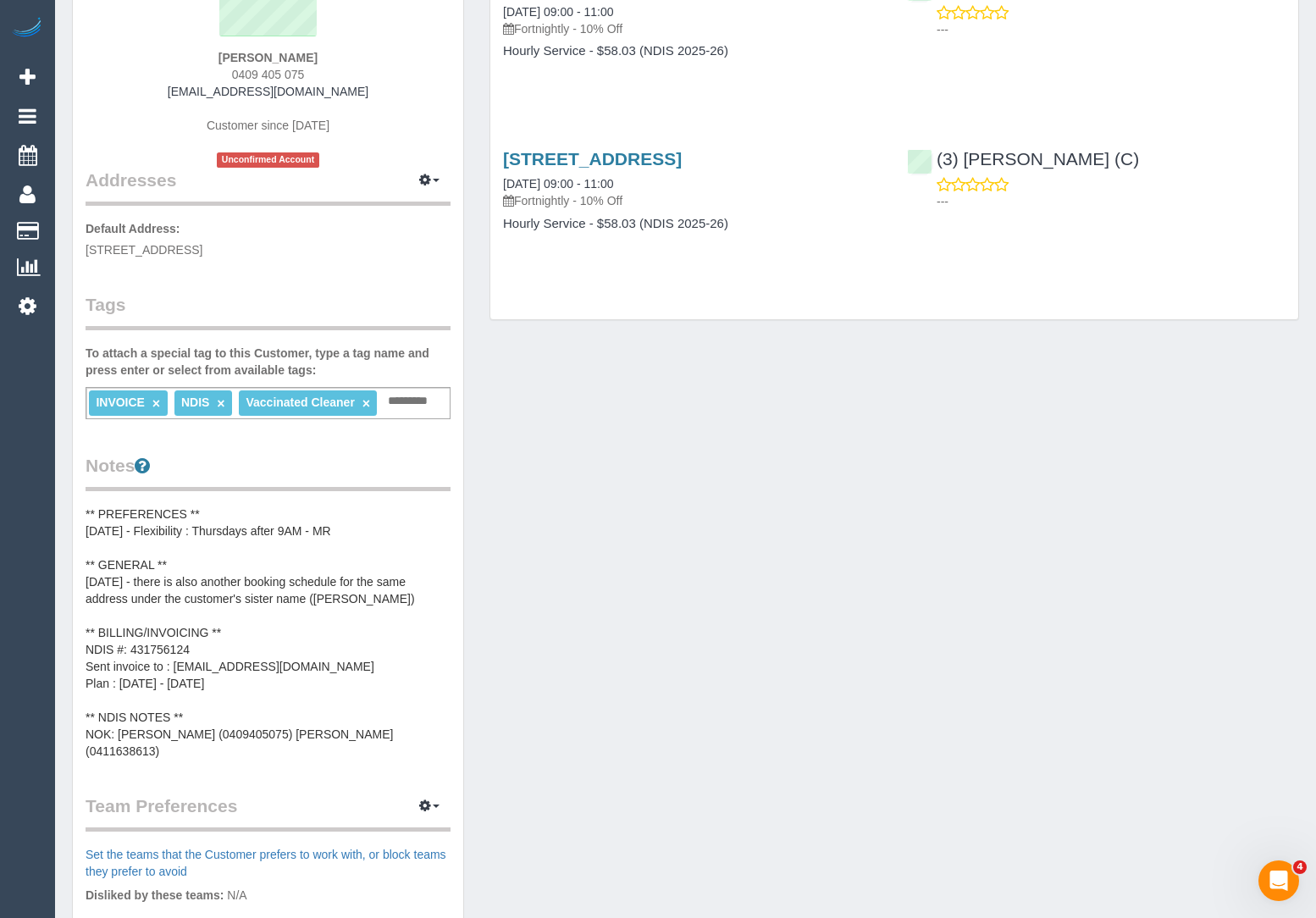
scroll to position [207, 0]
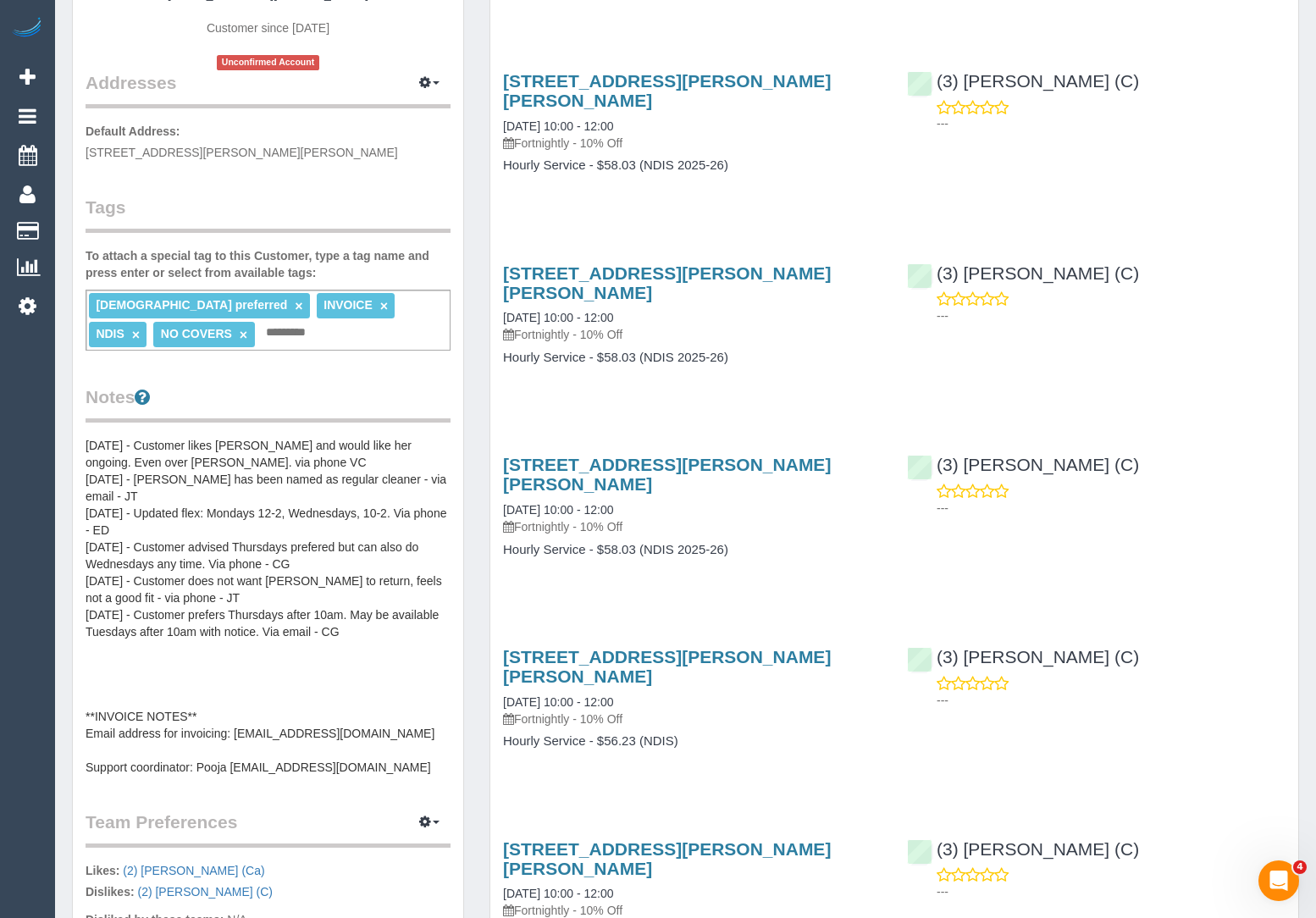
scroll to position [325, 0]
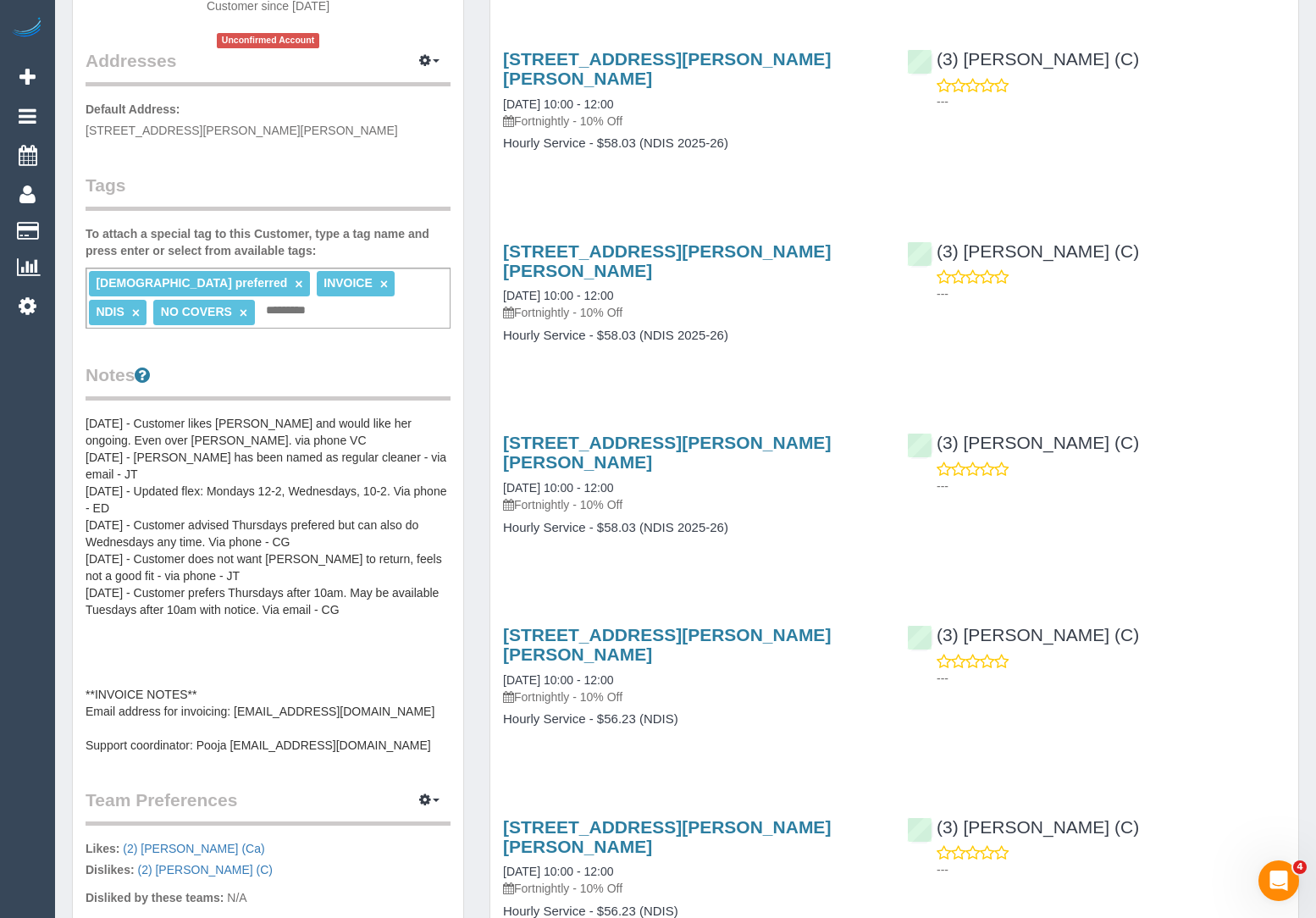
click at [302, 592] on pre "16/12/24 - Customer likes Katie and would like her ongoing. Even over Sam. via …" at bounding box center [267, 584] width 365 height 339
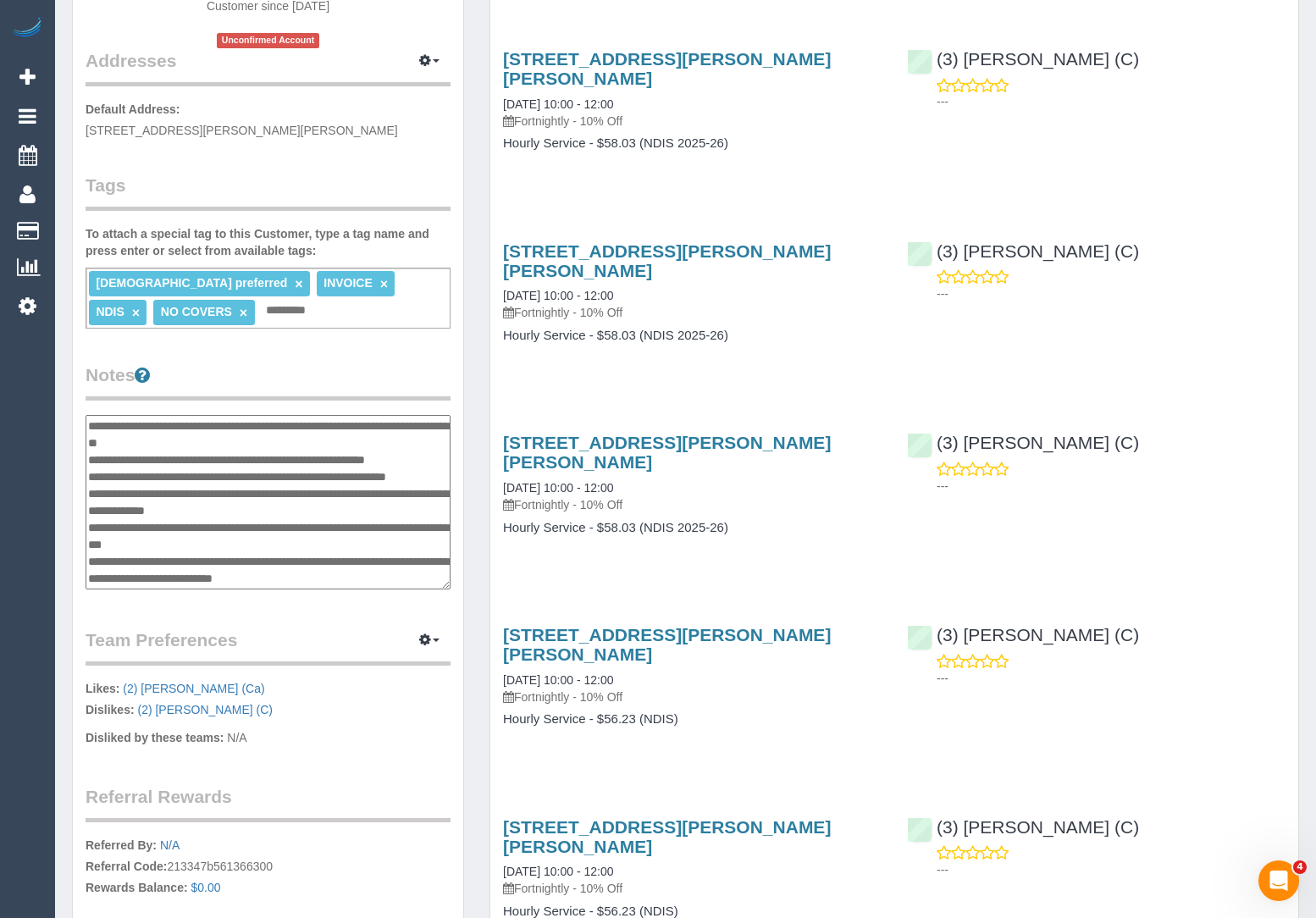
scroll to position [152, 0]
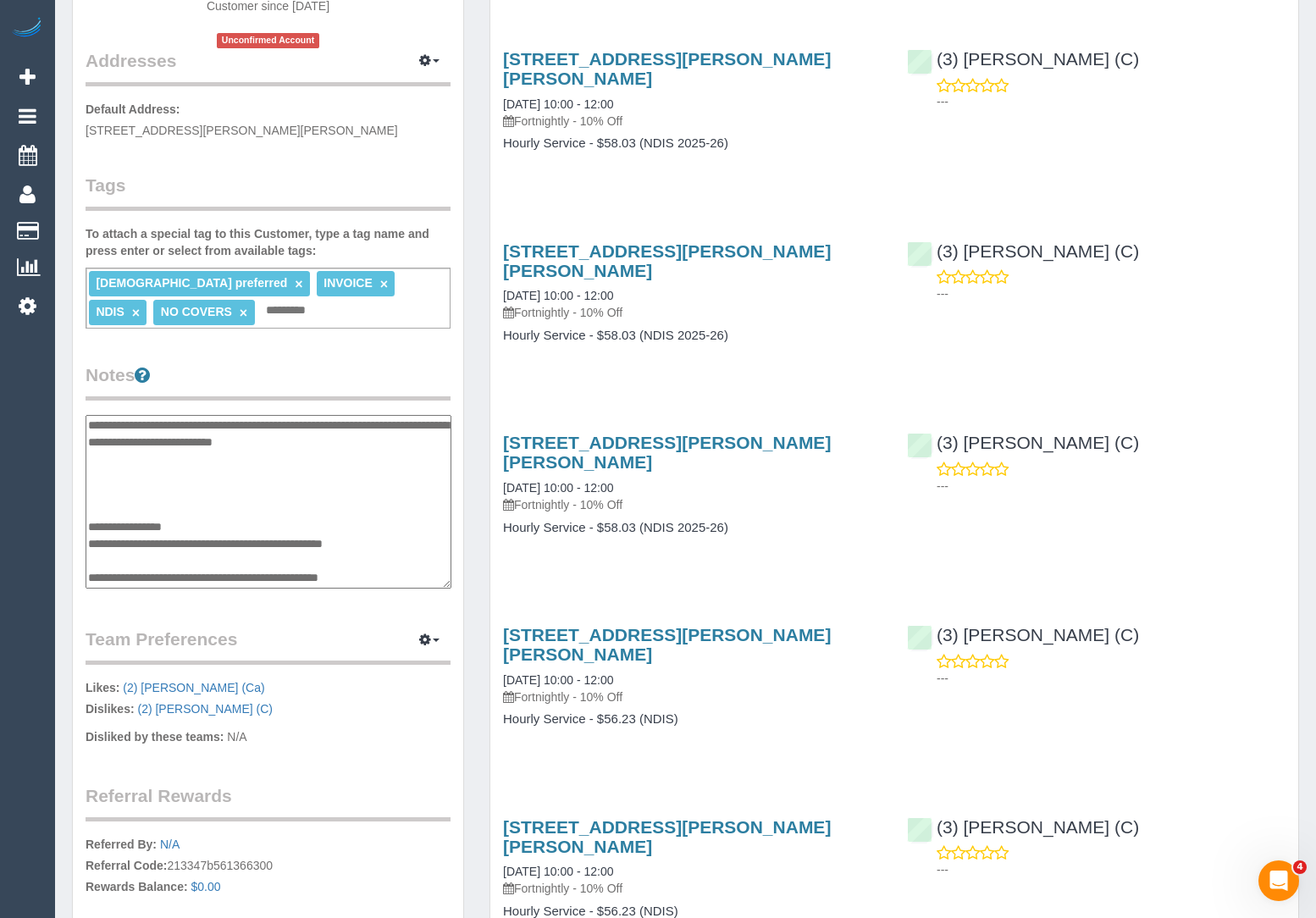
drag, startPoint x: 405, startPoint y: 543, endPoint x: 237, endPoint y: 540, distance: 168.0
click at [237, 540] on textarea "**********" at bounding box center [268, 502] width 366 height 174
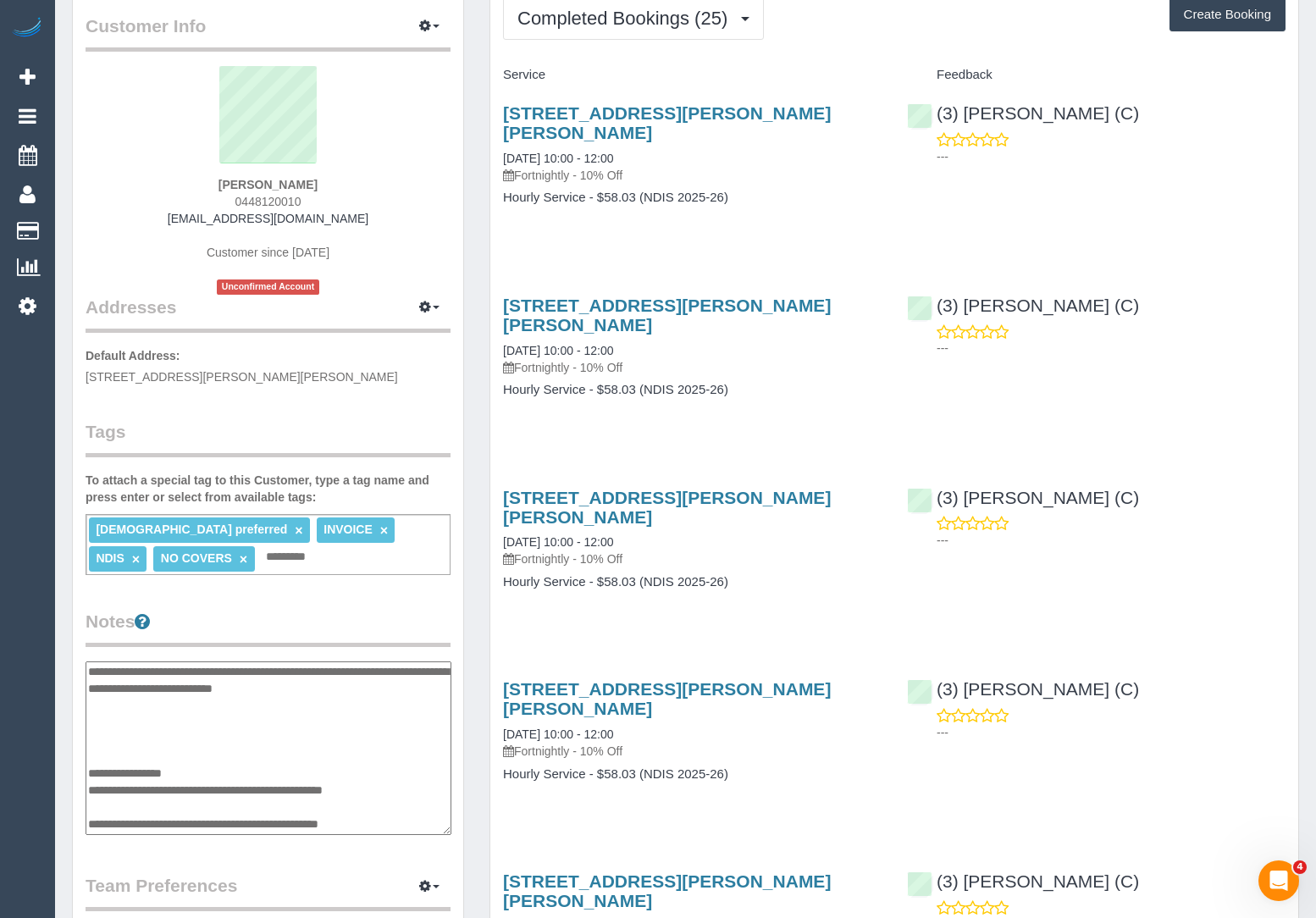
scroll to position [133, 0]
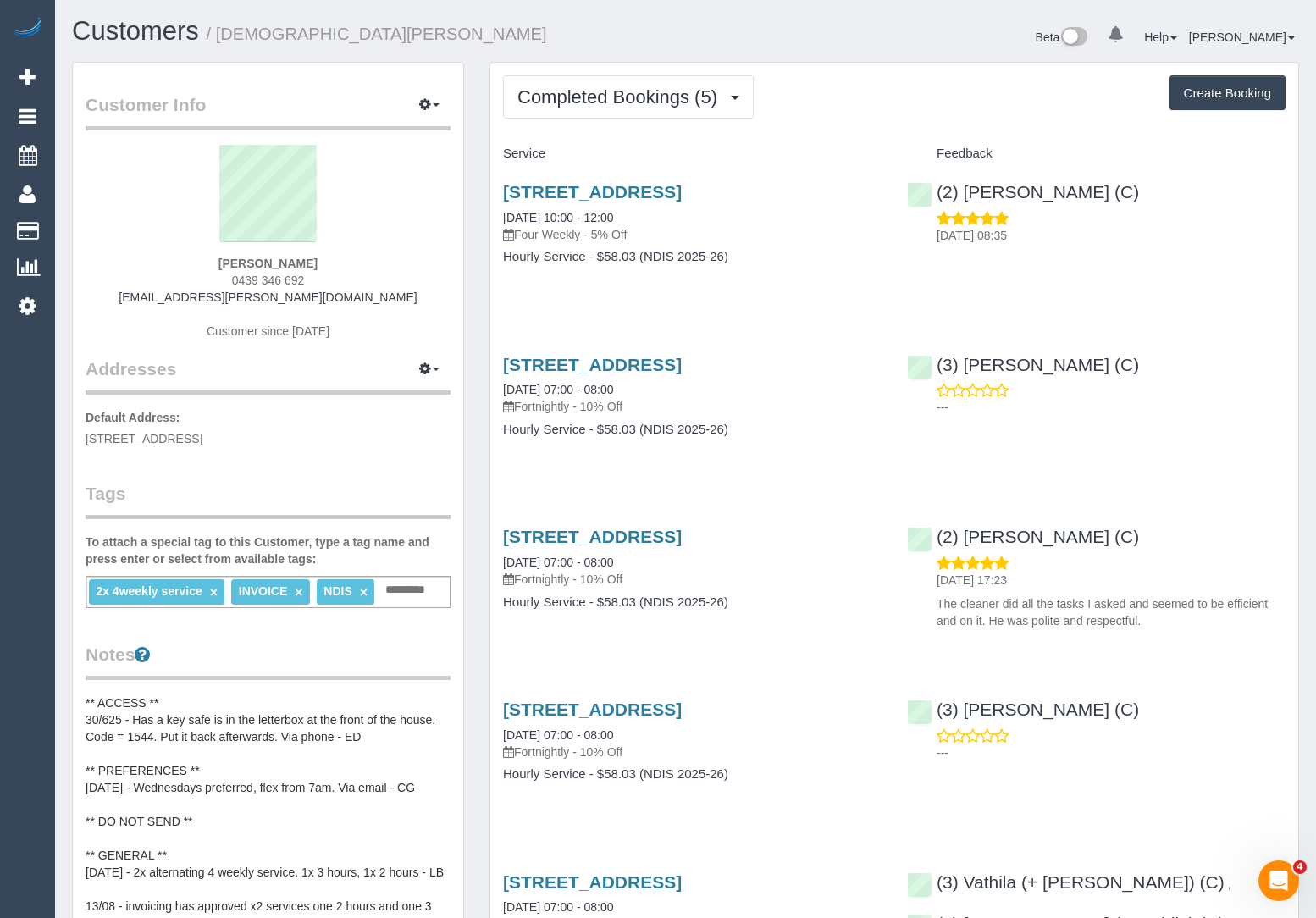
click at [776, 201] on div "[STREET_ADDRESS] [DATE] 10:00 - 12:00 Four Weekly - 5% Off" at bounding box center [692, 213] width 379 height 61
click at [682, 190] on link "25a Palmerston Grove, Oakleigh, VIC 3166" at bounding box center [592, 192] width 179 height 20
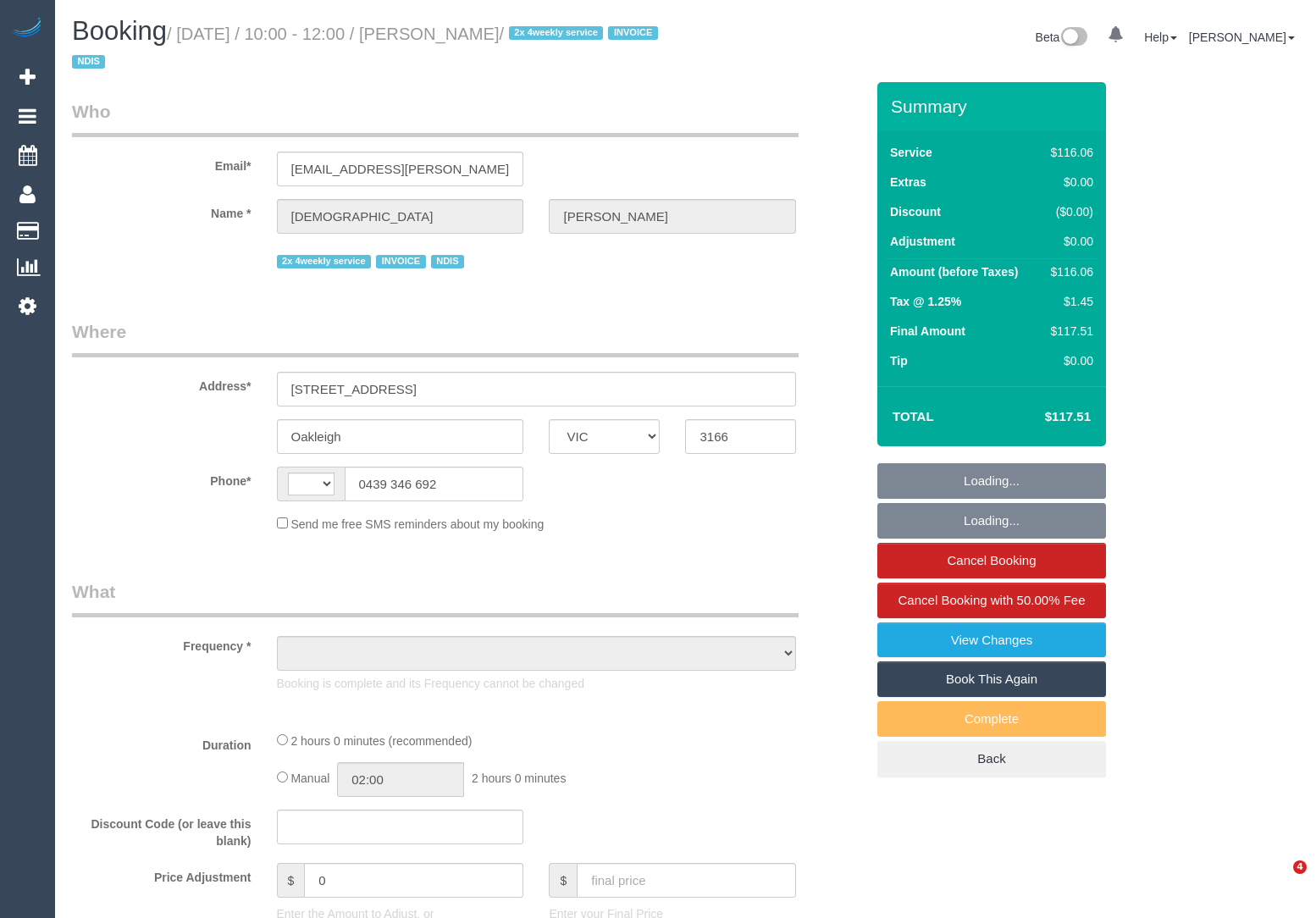
select select "VIC"
select select "object:348"
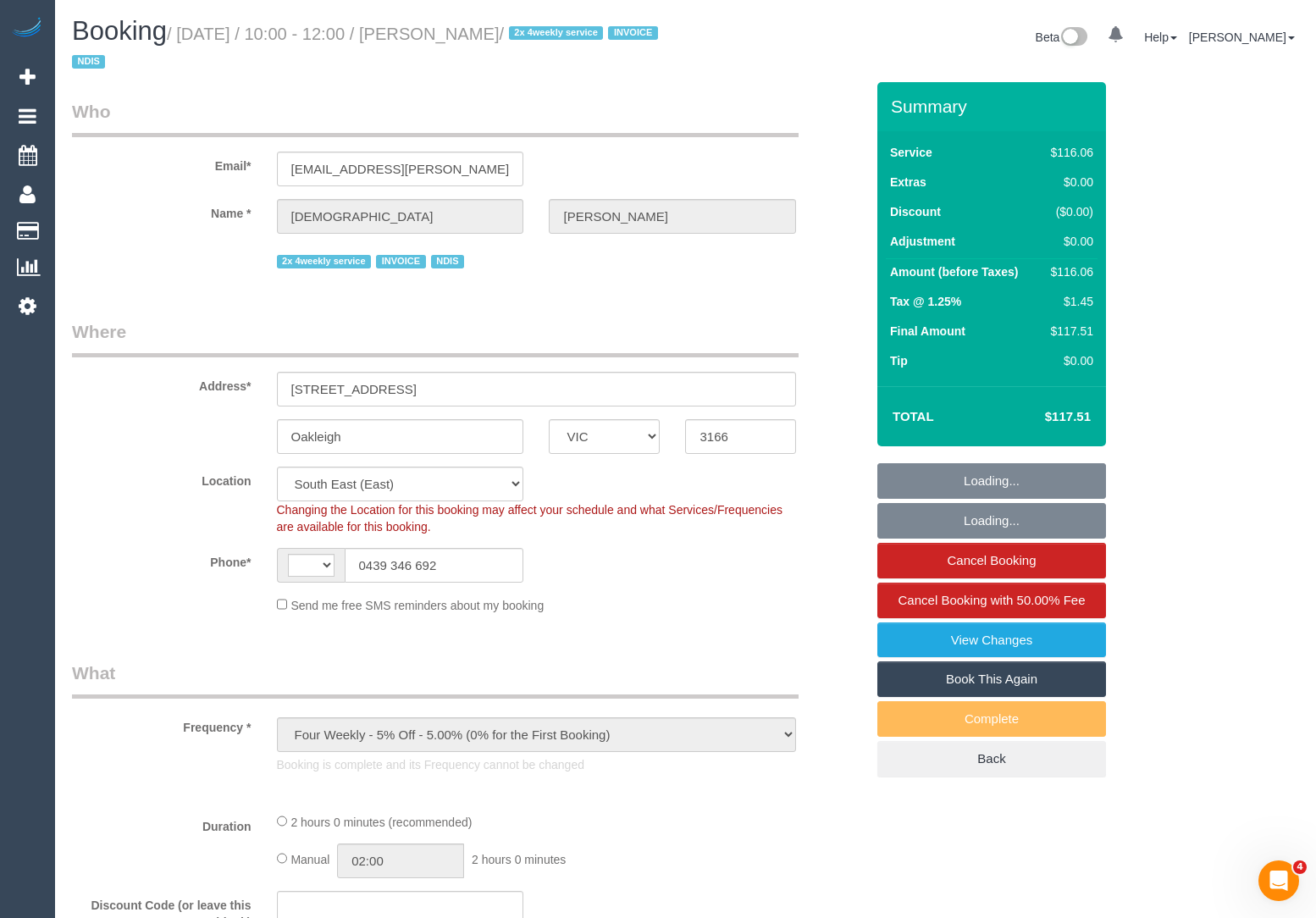
select select "number:27"
select select "number:14"
select select "number:19"
select select "number:36"
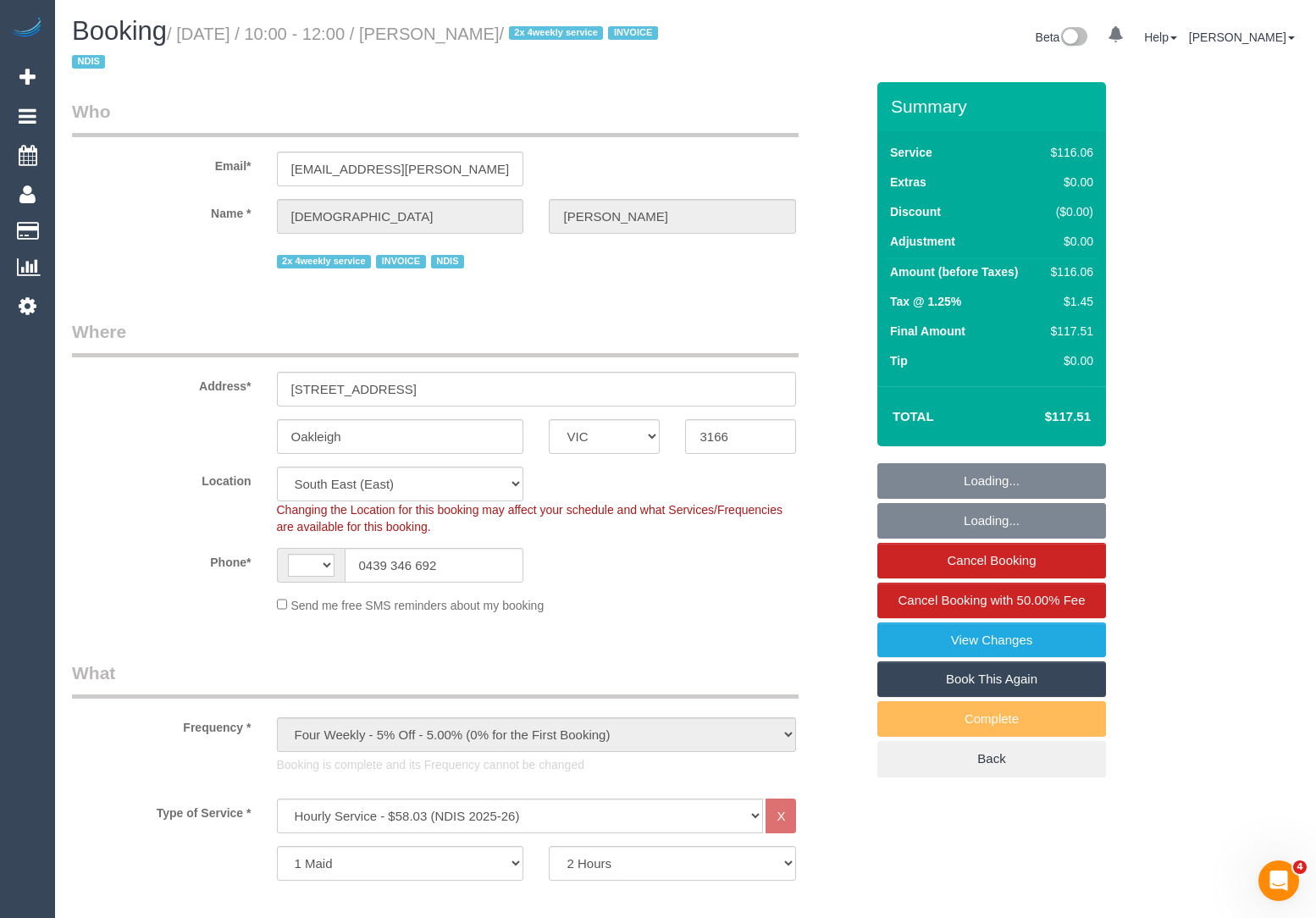
select select "object:560"
select select "string:AU"
select select "spot1"
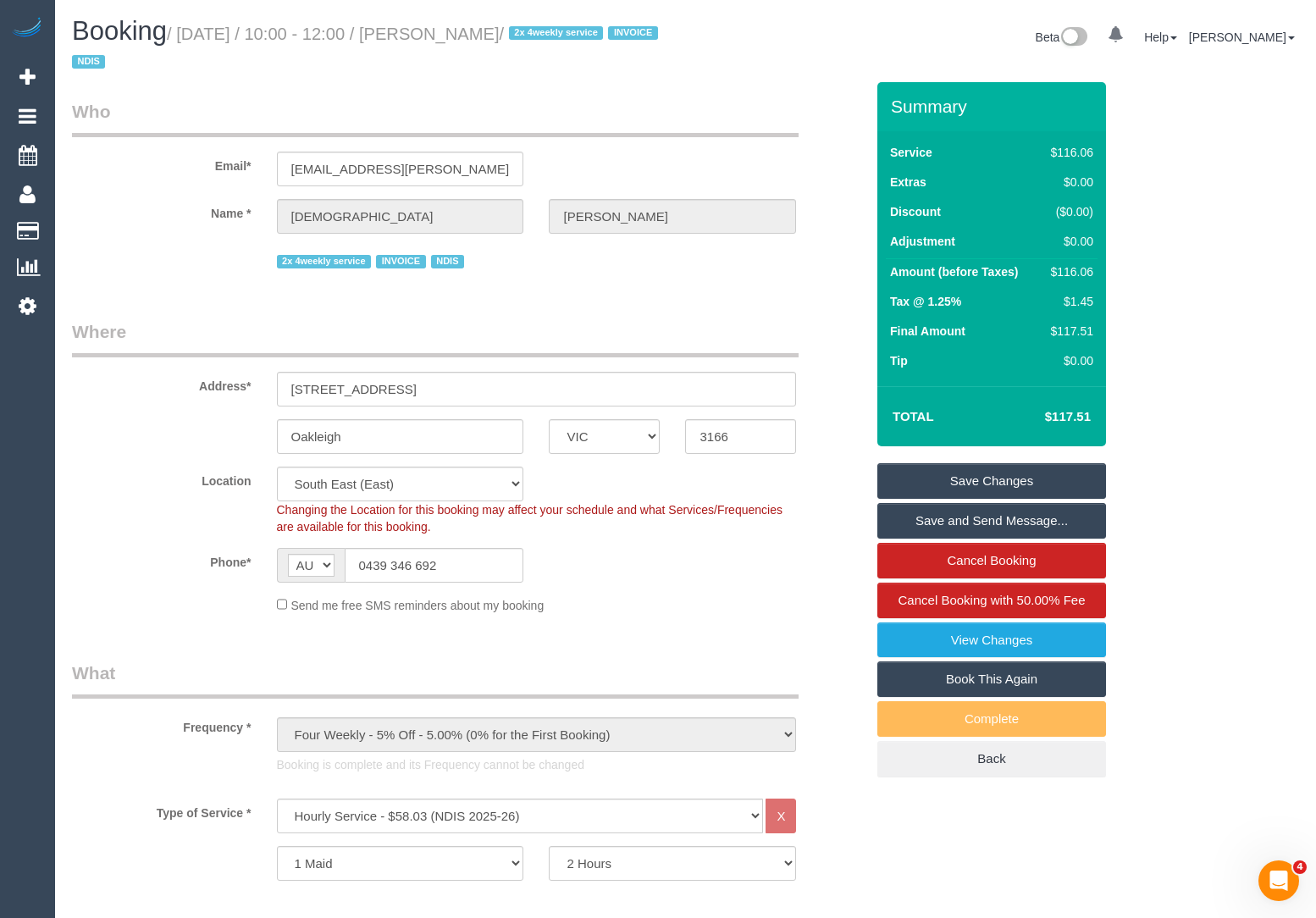
click at [732, 346] on legend "Where" at bounding box center [435, 338] width 726 height 38
